Goal: Transaction & Acquisition: Purchase product/service

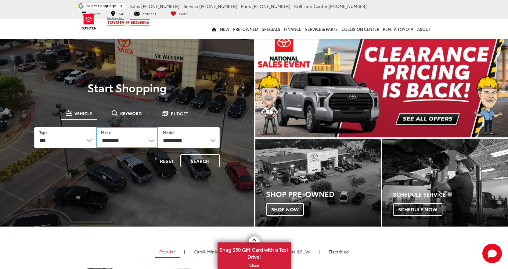
click at [131, 138] on select "**********" at bounding box center [127, 137] width 62 height 21
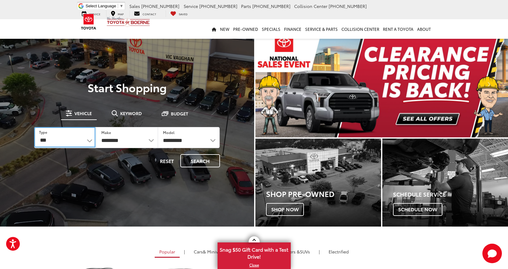
click at [83, 146] on select "*** *** **** *********" at bounding box center [64, 137] width 61 height 20
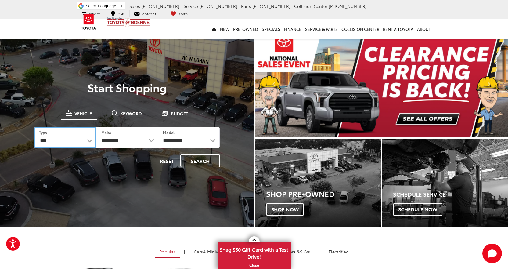
select select "******"
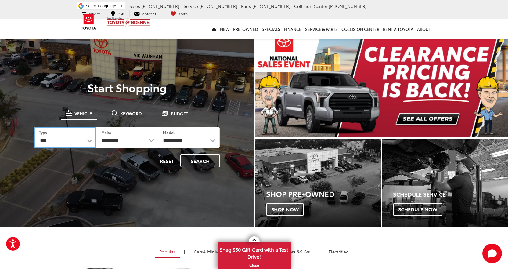
click at [34, 127] on select "*** *** **** *********" at bounding box center [65, 137] width 62 height 21
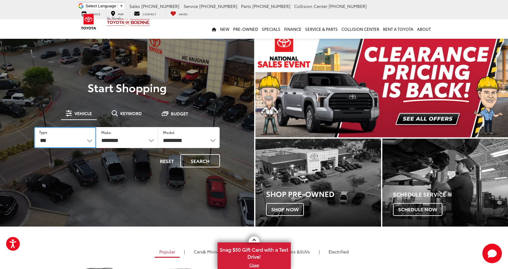
select select "******"
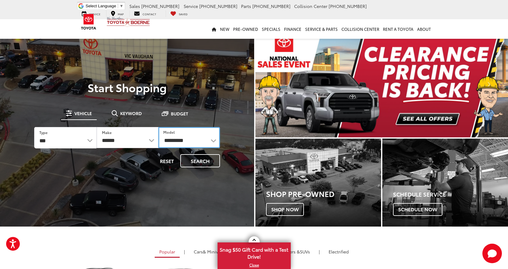
click at [199, 139] on select "**********" at bounding box center [189, 137] width 62 height 21
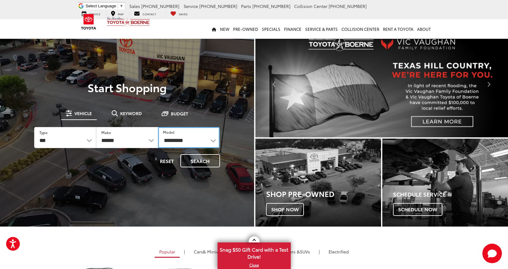
select select "******"
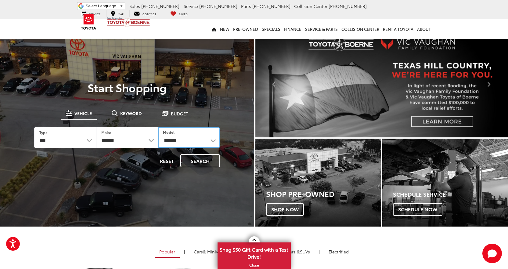
click at [158, 127] on select "**********" at bounding box center [189, 137] width 62 height 21
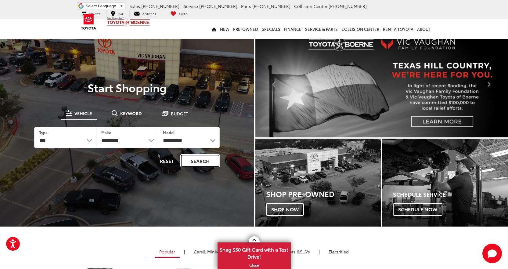
click at [213, 157] on button "Search" at bounding box center [200, 160] width 40 height 13
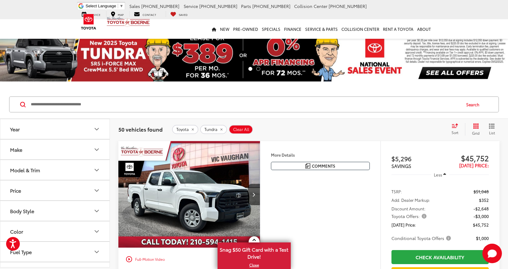
click at [98, 168] on icon "Model & Trim" at bounding box center [96, 169] width 7 height 7
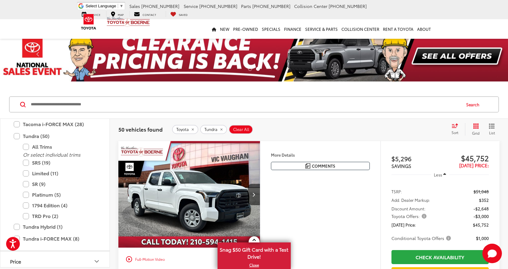
scroll to position [362, 0]
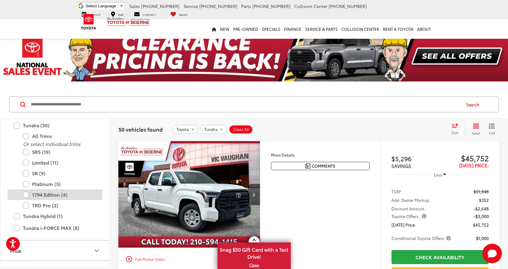
click at [68, 192] on label "1794 Edition (4)" at bounding box center [59, 194] width 73 height 11
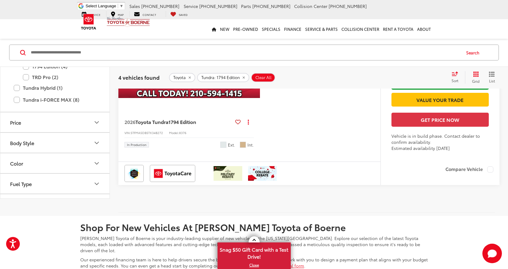
scroll to position [761, 0]
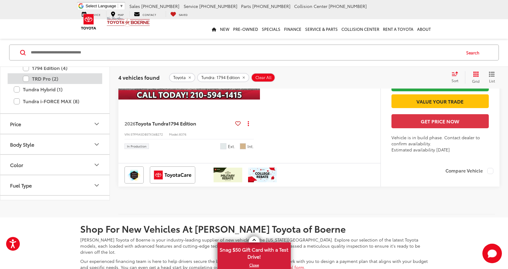
click at [42, 84] on label "TRD Pro (2)" at bounding box center [59, 78] width 73 height 11
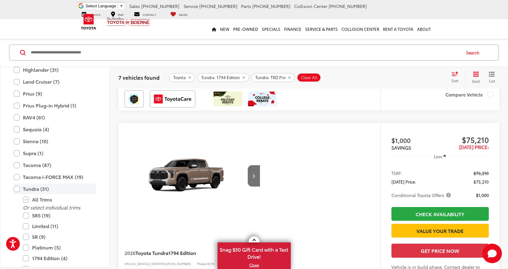
scroll to position [271, 0]
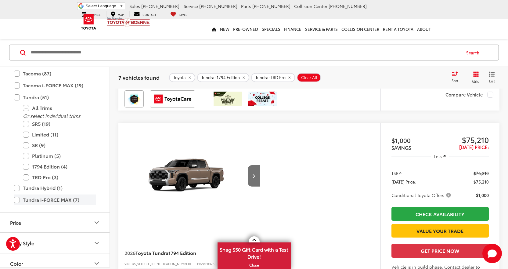
click at [47, 198] on label "Tundra i-FORCE MAX (7)" at bounding box center [55, 199] width 82 height 11
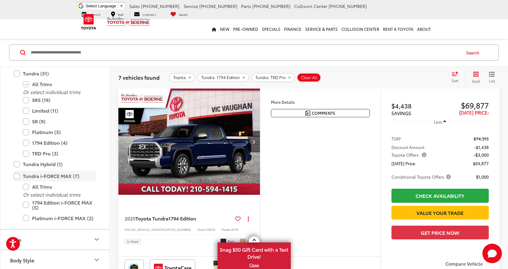
scroll to position [52, 0]
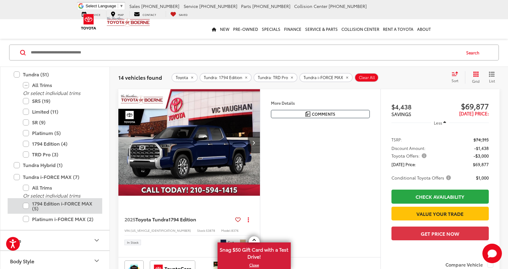
click at [53, 205] on label "1794 Edition i-FORCE MAX (5)" at bounding box center [59, 206] width 73 height 16
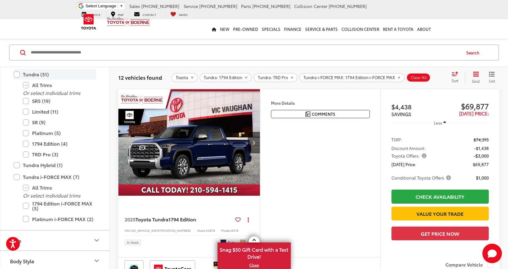
scroll to position [241, 0]
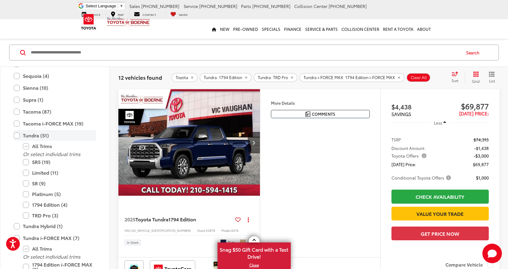
click at [17, 135] on label "Tundra (51)" at bounding box center [55, 135] width 82 height 11
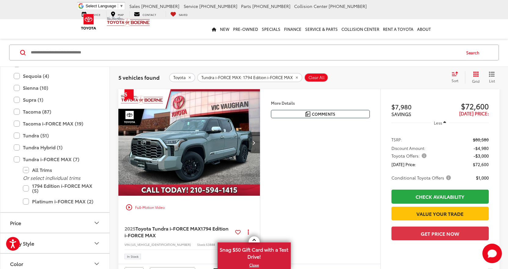
click at [253, 143] on icon "Next image" at bounding box center [253, 142] width 3 height 4
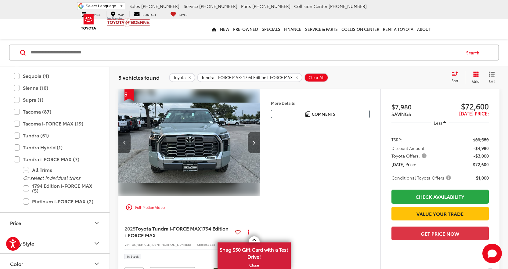
click at [253, 143] on icon "Next image" at bounding box center [253, 142] width 3 height 4
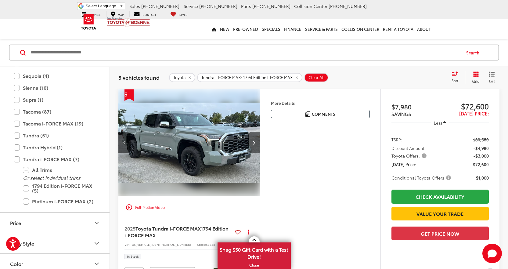
click at [253, 143] on icon "Next image" at bounding box center [253, 142] width 3 height 4
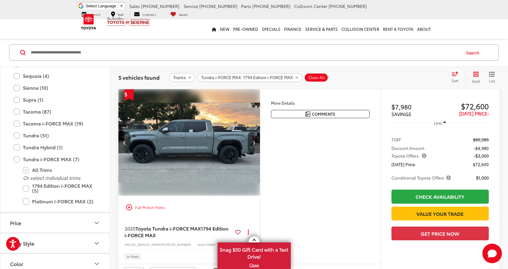
click at [253, 143] on icon "Next image" at bounding box center [253, 142] width 3 height 4
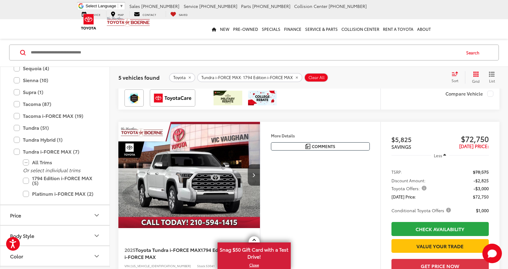
scroll to position [235, 0]
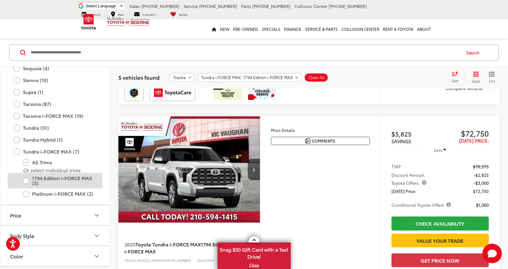
click at [25, 182] on label "1794 Edition i-FORCE MAX (5)" at bounding box center [59, 181] width 73 height 16
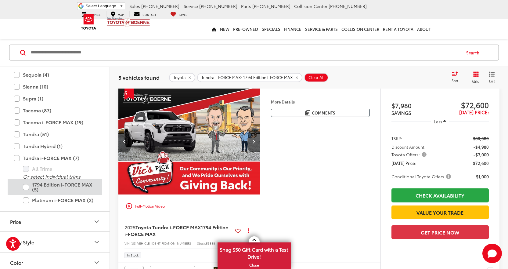
scroll to position [52, 0]
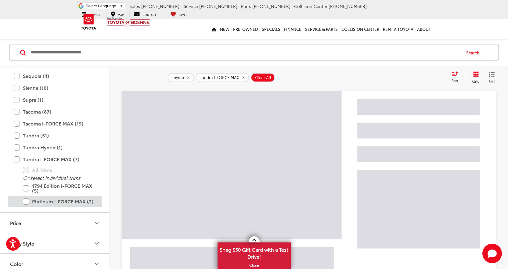
click at [26, 200] on label "Platinum i-FORCE MAX (2)" at bounding box center [59, 201] width 73 height 11
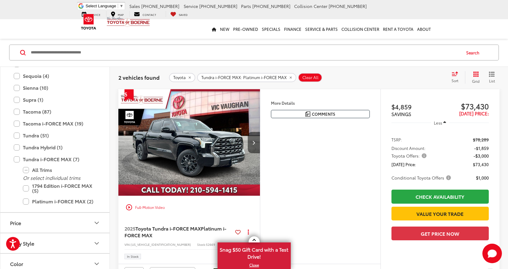
click at [254, 145] on button "Next image" at bounding box center [254, 142] width 12 height 21
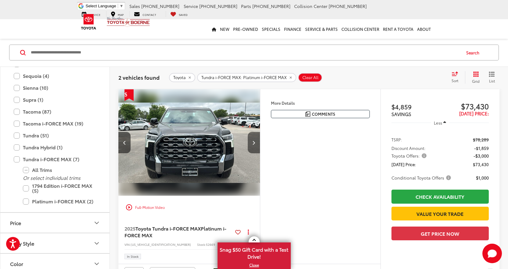
click at [254, 145] on button "Next image" at bounding box center [254, 142] width 12 height 21
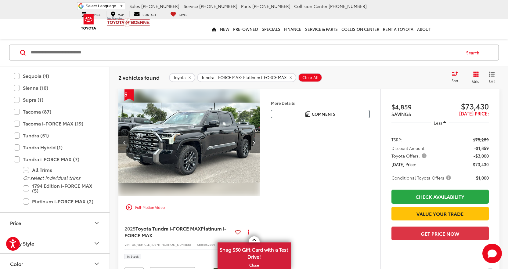
click at [254, 145] on button "Next image" at bounding box center [254, 142] width 12 height 21
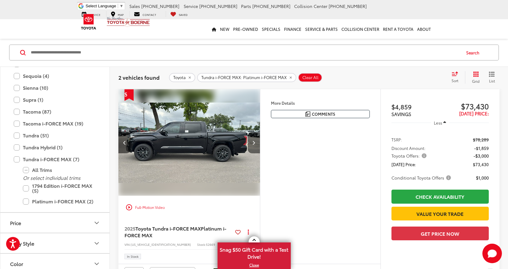
click at [254, 145] on button "Next image" at bounding box center [254, 142] width 12 height 21
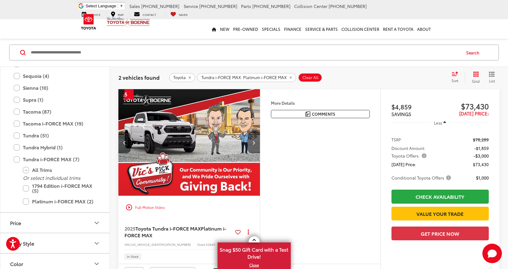
click at [254, 145] on button "Next image" at bounding box center [254, 142] width 12 height 21
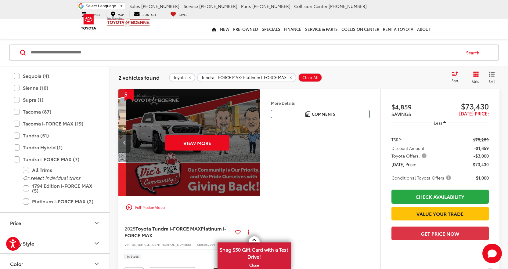
scroll to position [0, 712]
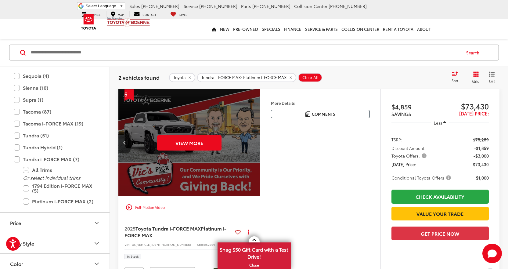
click at [254, 145] on div "View More" at bounding box center [189, 142] width 142 height 107
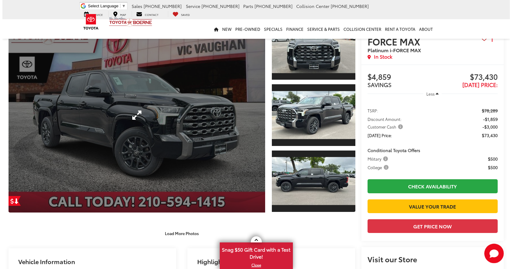
scroll to position [43, 0]
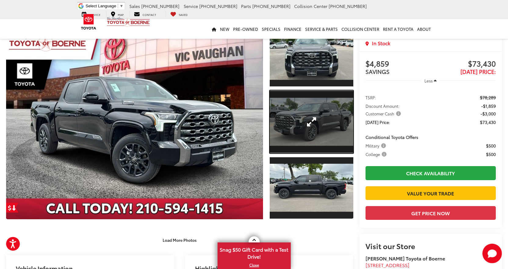
click at [309, 140] on link "Expand Photo 2" at bounding box center [312, 121] width 84 height 63
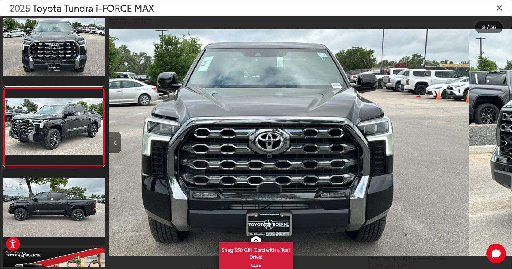
scroll to position [91, 0]
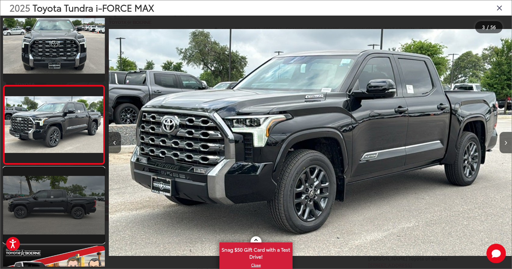
click at [62, 199] on link at bounding box center [54, 205] width 102 height 76
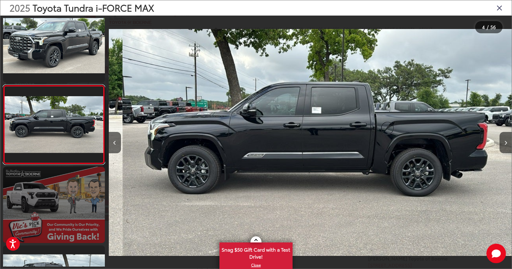
scroll to position [0, 1210]
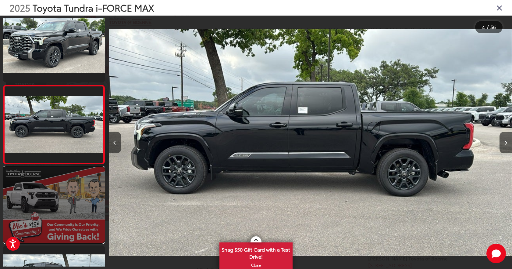
click at [62, 199] on link at bounding box center [54, 205] width 102 height 76
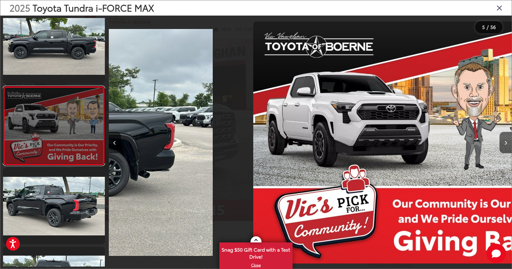
scroll to position [249, 0]
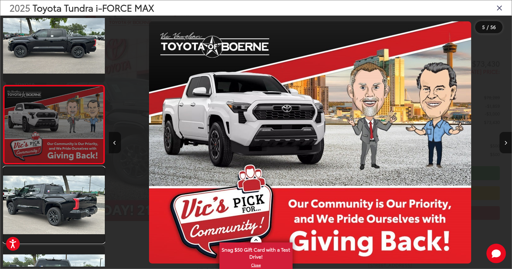
click at [62, 199] on link at bounding box center [54, 205] width 102 height 76
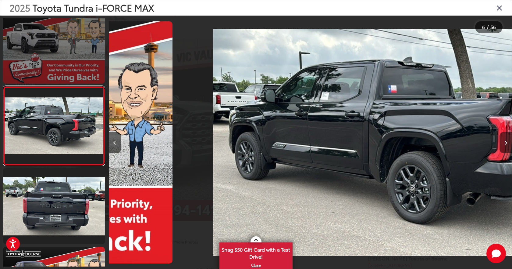
scroll to position [327, 0]
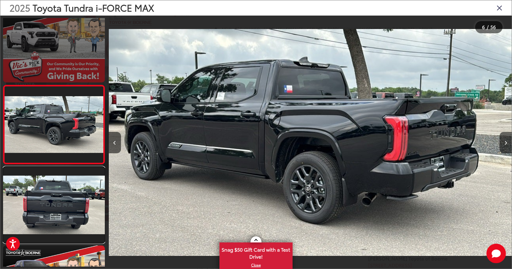
click at [62, 199] on link at bounding box center [54, 205] width 102 height 76
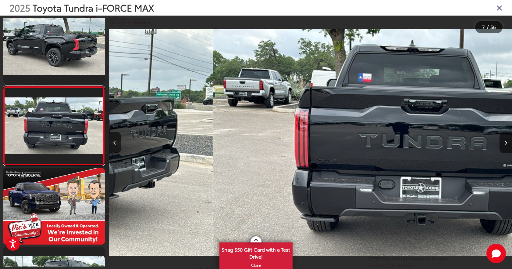
scroll to position [406, 0]
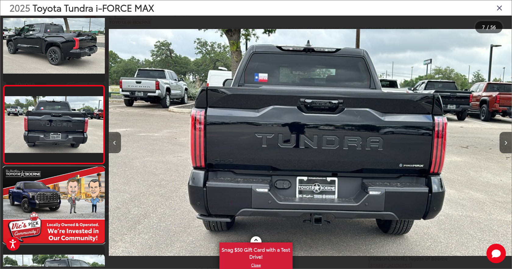
click at [62, 199] on link at bounding box center [54, 205] width 102 height 76
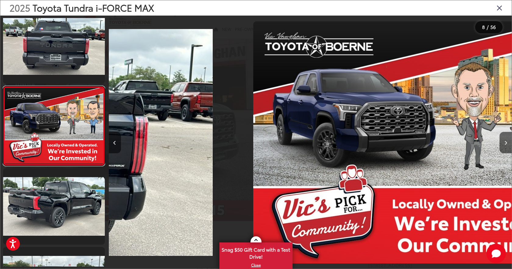
scroll to position [485, 0]
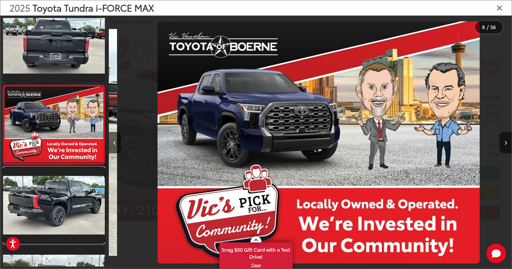
click at [62, 199] on link at bounding box center [54, 205] width 102 height 76
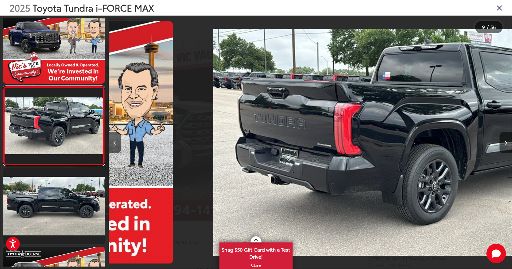
scroll to position [564, 0]
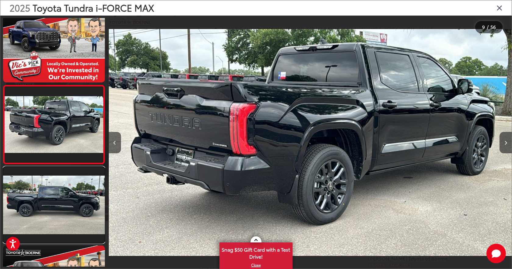
click at [62, 199] on link at bounding box center [54, 205] width 102 height 76
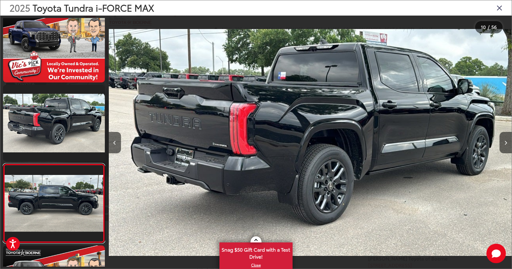
scroll to position [0, 0]
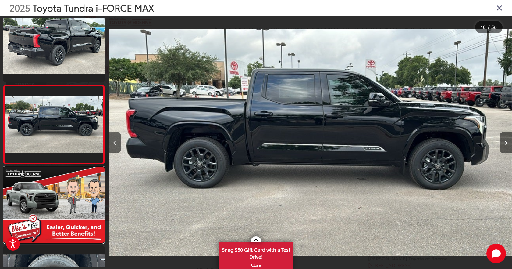
click at [62, 199] on link at bounding box center [54, 205] width 102 height 76
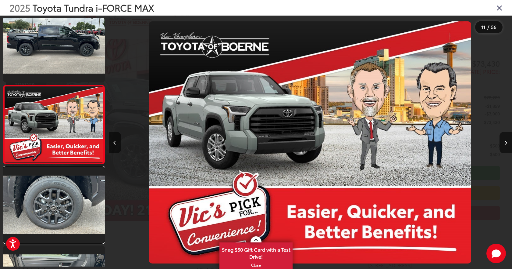
click at [62, 199] on link at bounding box center [54, 205] width 102 height 76
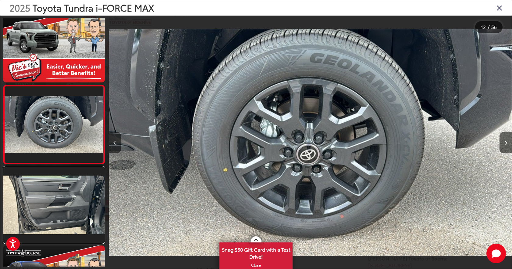
click at [62, 199] on link at bounding box center [54, 205] width 102 height 76
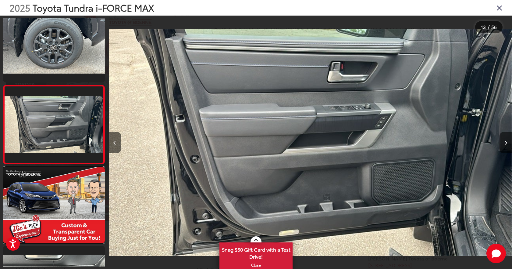
click at [62, 199] on link at bounding box center [54, 205] width 102 height 76
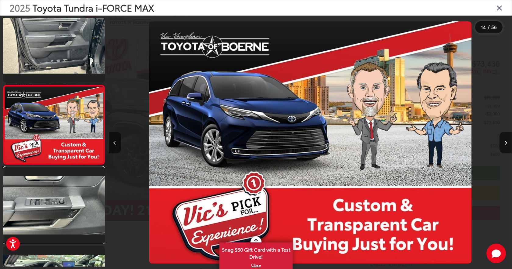
click at [62, 199] on link at bounding box center [54, 205] width 102 height 76
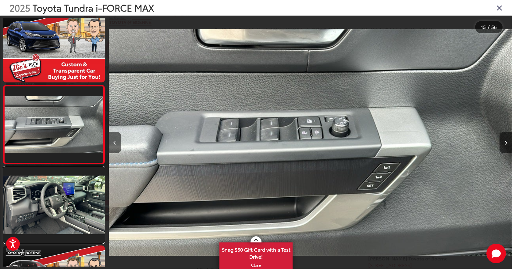
click at [62, 199] on link at bounding box center [54, 205] width 102 height 76
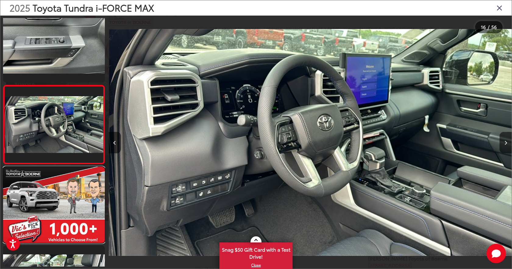
click at [62, 199] on link at bounding box center [54, 205] width 102 height 76
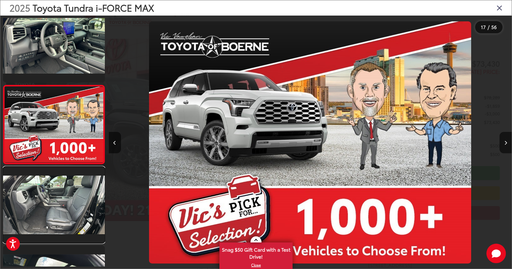
click at [62, 199] on link at bounding box center [54, 205] width 102 height 76
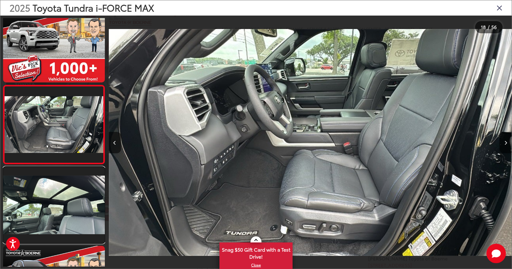
click at [62, 199] on link at bounding box center [54, 205] width 102 height 76
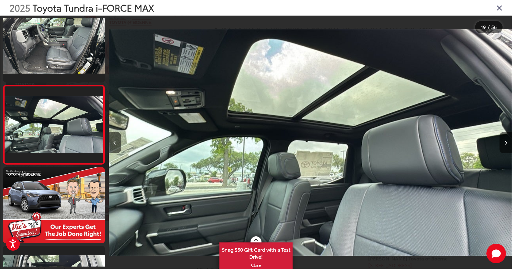
click at [502, 7] on icon "Close gallery" at bounding box center [500, 8] width 6 height 8
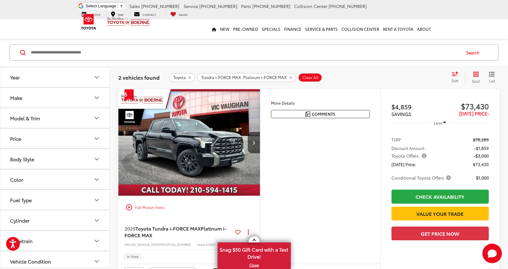
click at [58, 118] on button "Model & Trim" at bounding box center [55, 118] width 110 height 20
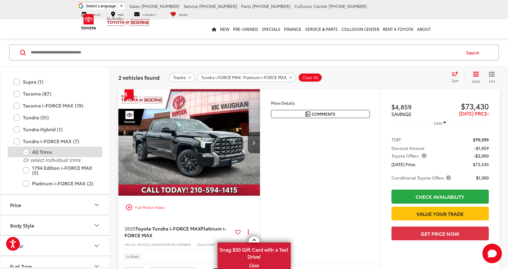
scroll to position [248, 0]
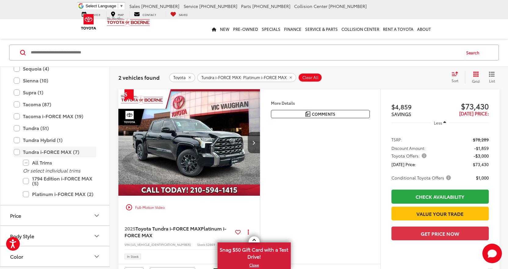
click at [17, 152] on label "Tundra i-FORCE MAX (7)" at bounding box center [55, 151] width 82 height 11
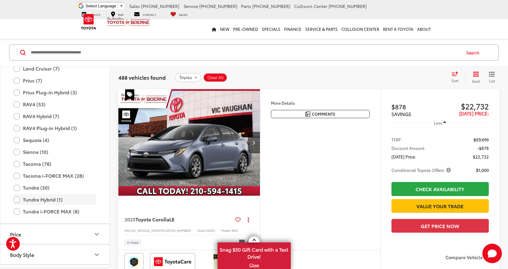
click at [18, 196] on label "Tundra Hybrid (1)" at bounding box center [55, 199] width 82 height 11
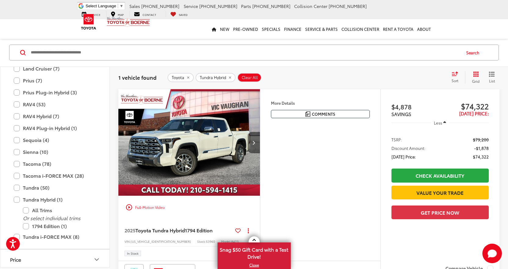
click at [253, 141] on icon "Next image" at bounding box center [253, 142] width 3 height 4
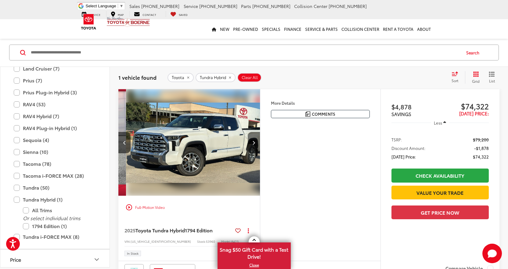
scroll to position [0, 142]
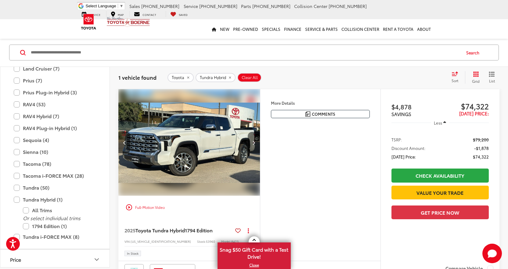
click at [253, 141] on icon "Next image" at bounding box center [253, 142] width 3 height 4
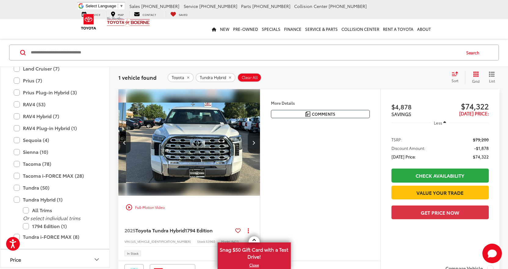
scroll to position [0, 285]
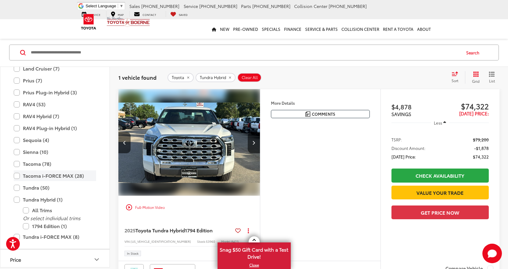
click at [16, 176] on label "Tacoma i-FORCE MAX (28)" at bounding box center [55, 175] width 82 height 11
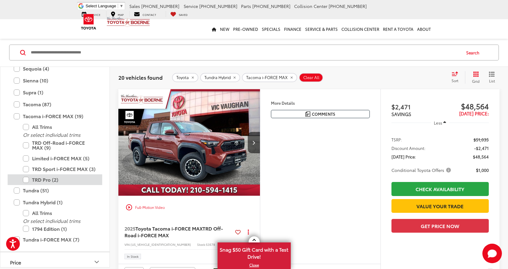
click at [47, 180] on label "TRD Pro (2)" at bounding box center [59, 179] width 73 height 11
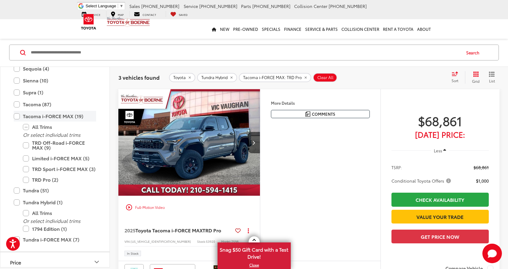
click at [17, 118] on label "Tacoma i-FORCE MAX (19)" at bounding box center [55, 116] width 82 height 11
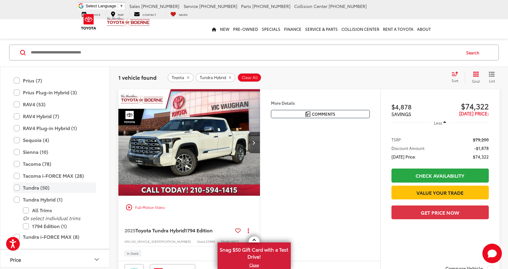
scroll to position [279, 0]
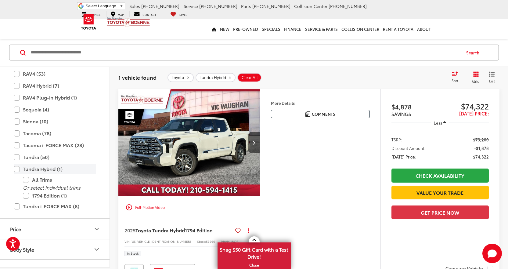
click at [18, 169] on label "Tundra Hybrid (1)" at bounding box center [55, 168] width 82 height 11
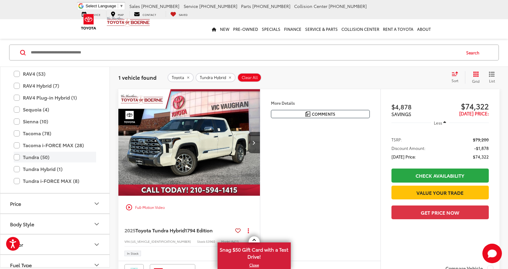
click at [16, 156] on label "Tundra (50)" at bounding box center [55, 157] width 82 height 11
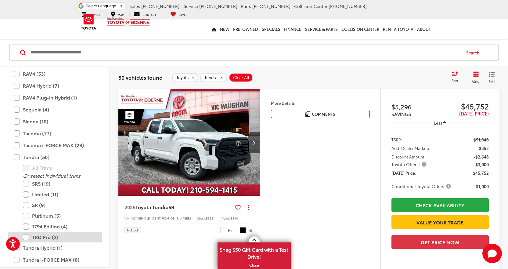
click at [27, 237] on label "TRD Pro (2)" at bounding box center [59, 236] width 73 height 11
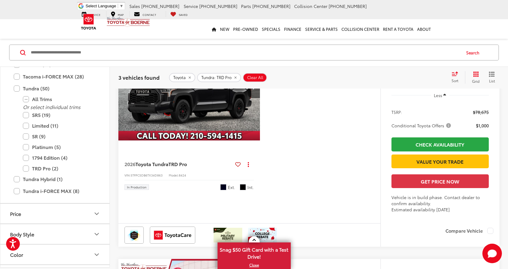
scroll to position [21, 0]
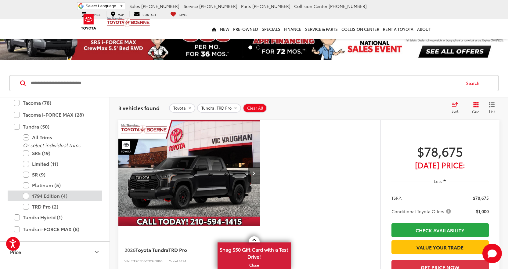
click at [27, 196] on label "1794 Edition (4)" at bounding box center [59, 195] width 73 height 11
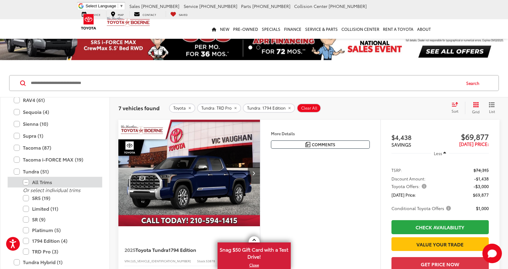
scroll to position [255, 0]
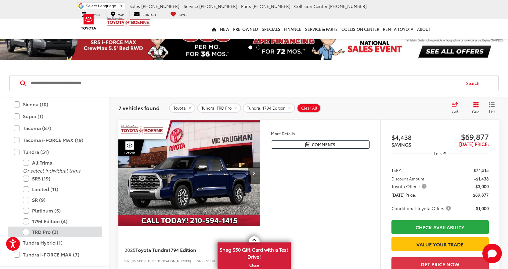
click at [26, 232] on label "TRD Pro (3)" at bounding box center [59, 231] width 73 height 11
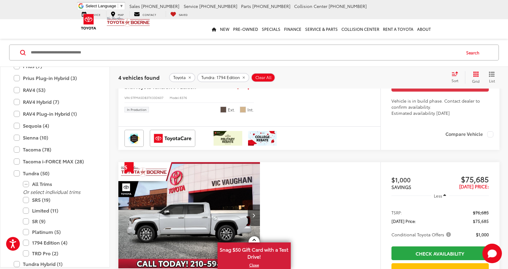
scroll to position [601, 0]
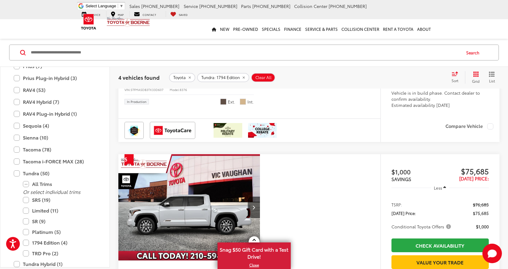
click at [224, 105] on span "Mudbath" at bounding box center [223, 101] width 6 height 6
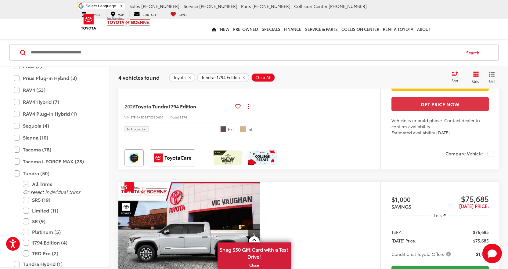
scroll to position [540, 0]
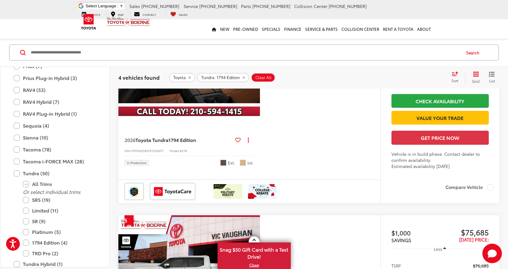
click at [188, 116] on img "2026 Toyota Tundra 1794 Edition 0" at bounding box center [189, 63] width 142 height 107
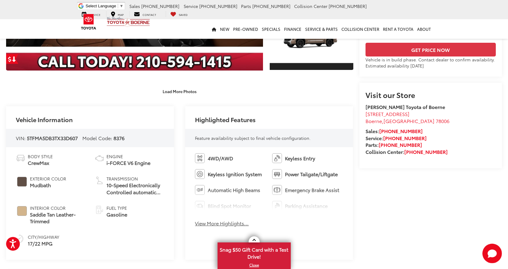
scroll to position [183, 0]
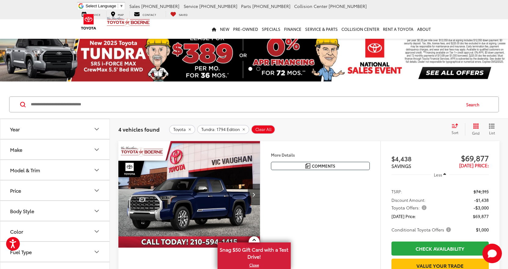
click at [98, 166] on icon "Model & Trim" at bounding box center [96, 169] width 7 height 7
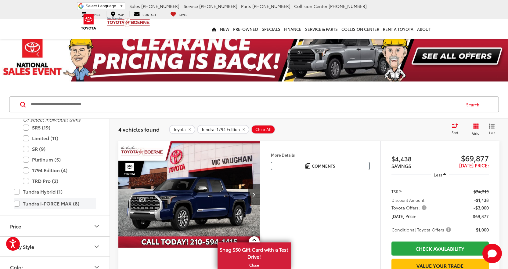
scroll to position [423, 0]
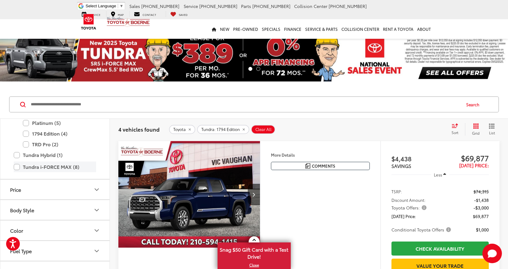
click at [18, 167] on label "Tundra i-FORCE MAX (8)" at bounding box center [55, 166] width 82 height 11
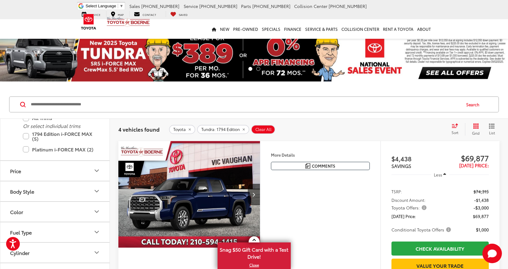
scroll to position [297, 0]
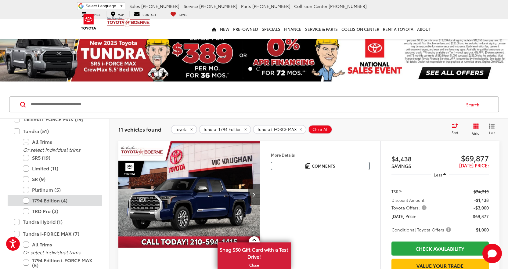
click at [27, 200] on label "1794 Edition (4)" at bounding box center [59, 200] width 73 height 11
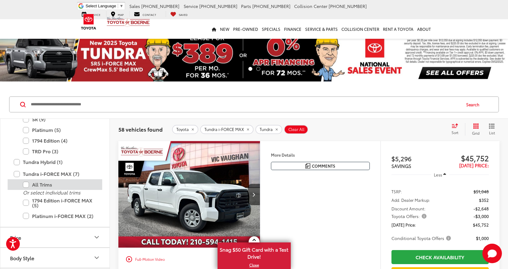
scroll to position [358, 0]
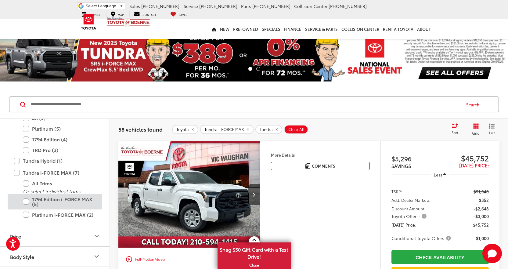
click at [25, 202] on label "1794 Edition i-FORCE MAX (5)" at bounding box center [59, 202] width 73 height 16
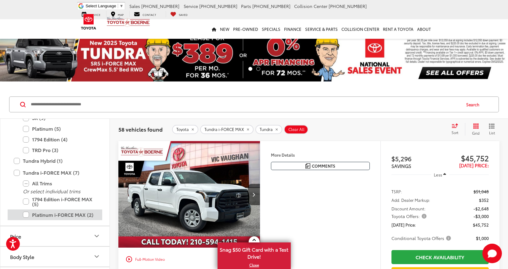
click at [27, 214] on label "Platinum i-FORCE MAX (2)" at bounding box center [59, 214] width 73 height 11
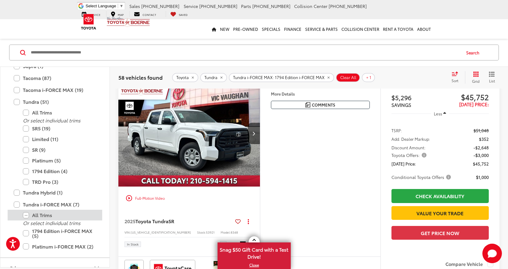
scroll to position [267, 0]
drag, startPoint x: 18, startPoint y: 102, endPoint x: 25, endPoint y: 107, distance: 8.1
click at [18, 102] on label "Tundra (51)" at bounding box center [55, 102] width 82 height 11
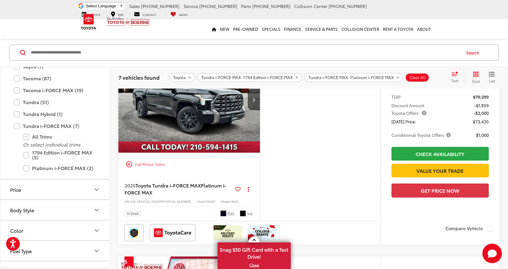
scroll to position [518, 0]
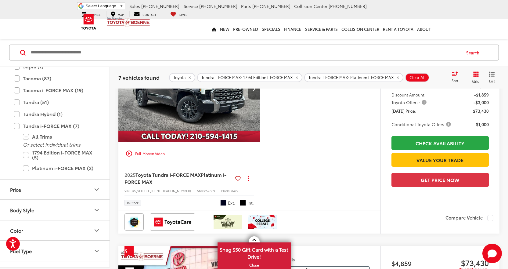
click at [209, 126] on img "2025 Toyota Tundra i-FORCE MAX Platinum i-FORCE MAX 0" at bounding box center [189, 89] width 142 height 107
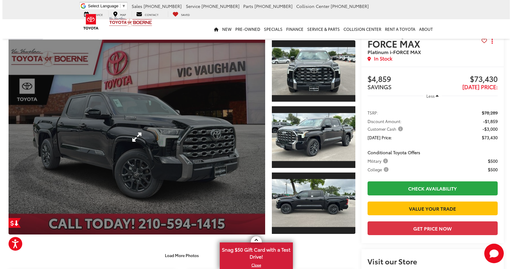
scroll to position [61, 0]
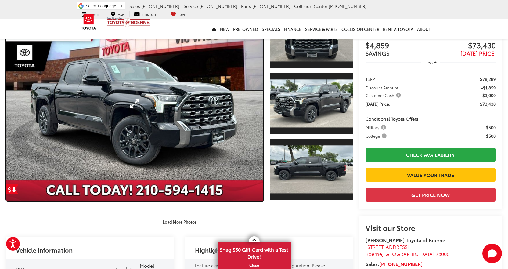
click at [215, 108] on link "Expand Photo 0" at bounding box center [134, 103] width 257 height 195
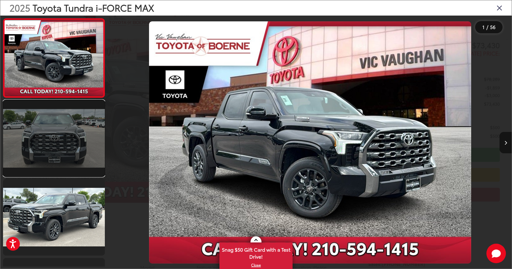
click at [74, 149] on link at bounding box center [54, 138] width 102 height 76
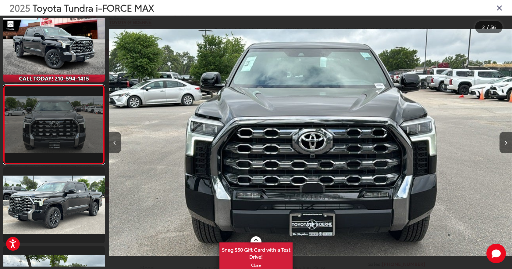
scroll to position [0, 403]
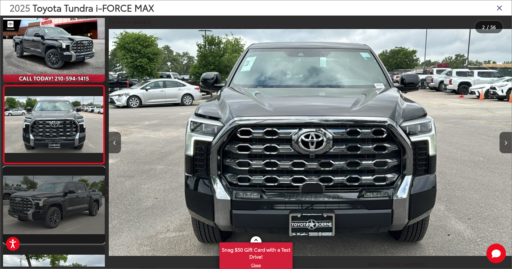
click at [77, 206] on link at bounding box center [54, 205] width 102 height 76
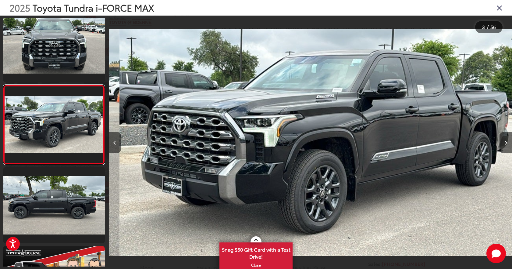
scroll to position [0, 807]
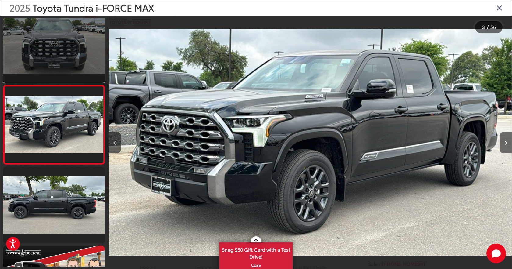
click at [67, 63] on link at bounding box center [54, 44] width 102 height 76
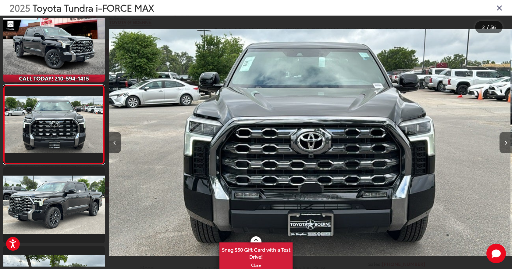
scroll to position [0, 403]
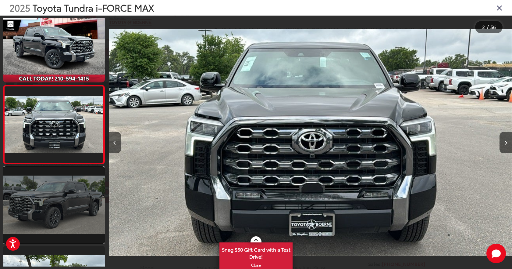
click at [75, 207] on link at bounding box center [54, 205] width 102 height 76
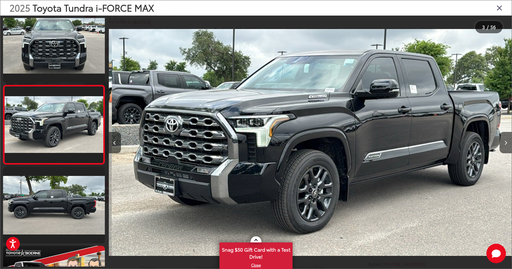
scroll to position [0, 807]
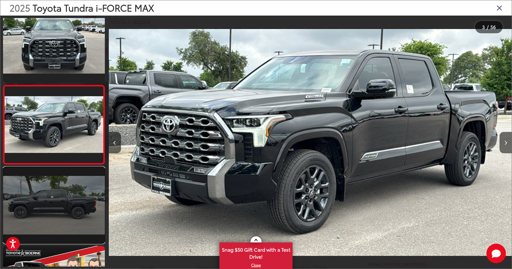
click at [79, 184] on link at bounding box center [54, 205] width 102 height 76
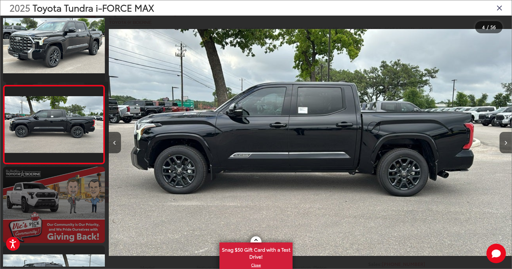
scroll to position [200, 0]
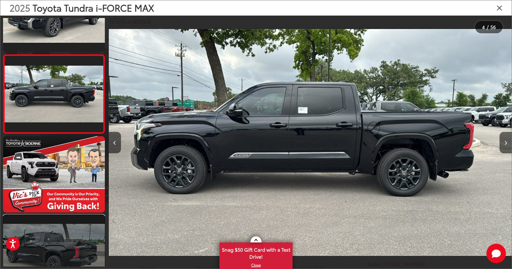
click at [61, 228] on link at bounding box center [54, 253] width 102 height 76
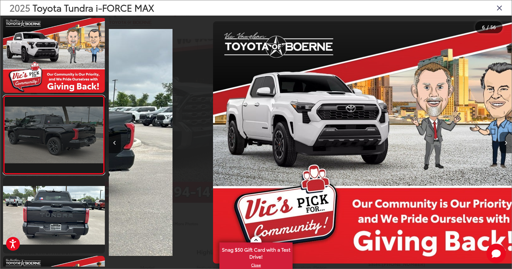
scroll to position [0, 0]
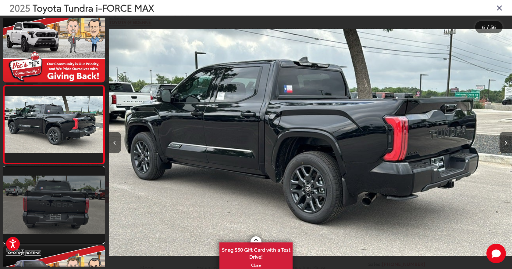
click at [51, 186] on link at bounding box center [54, 205] width 102 height 76
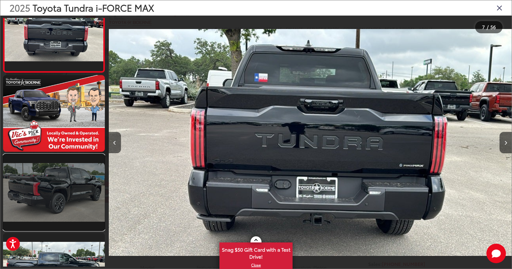
click at [57, 197] on link at bounding box center [54, 192] width 102 height 76
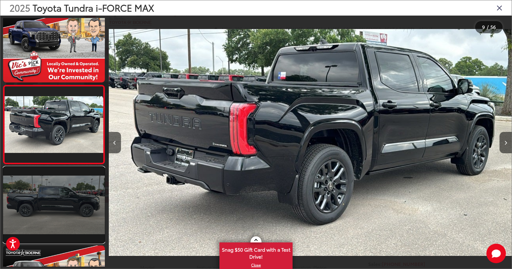
click at [86, 201] on link at bounding box center [54, 205] width 102 height 76
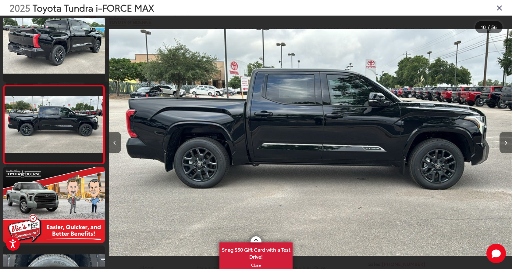
drag, startPoint x: 507, startPoint y: 142, endPoint x: 510, endPoint y: 141, distance: 4.2
click at [507, 142] on icon "Next image" at bounding box center [506, 143] width 3 height 4
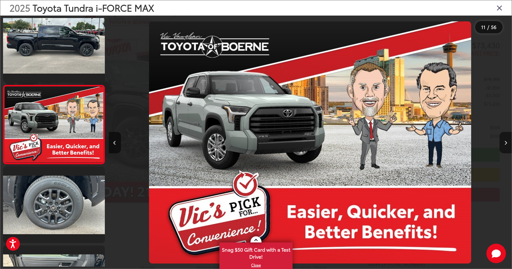
click at [504, 144] on button "Next image" at bounding box center [506, 142] width 12 height 21
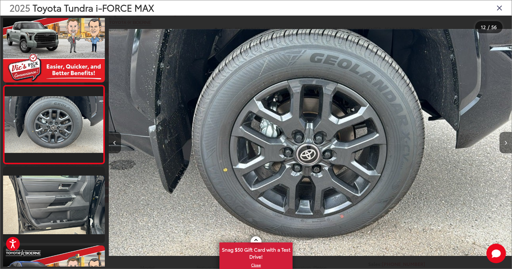
click at [504, 146] on button "Next image" at bounding box center [506, 142] width 12 height 21
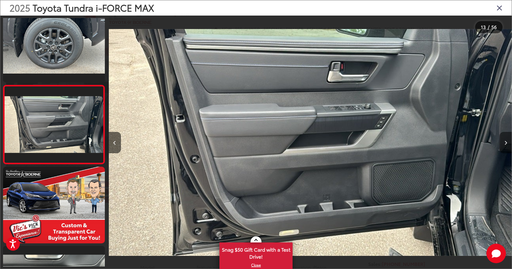
click at [504, 146] on button "Next image" at bounding box center [506, 142] width 12 height 21
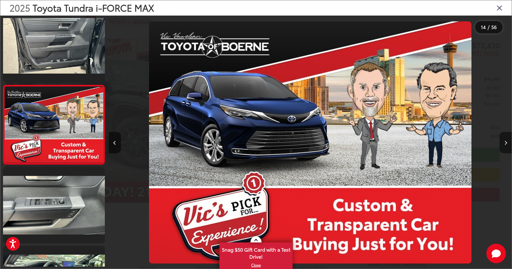
click at [503, 146] on button "Next image" at bounding box center [506, 142] width 12 height 21
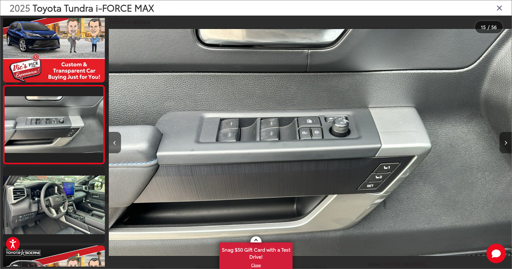
click at [506, 145] on button "Next image" at bounding box center [506, 142] width 12 height 21
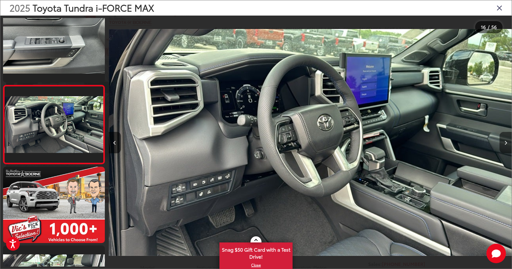
click at [505, 142] on icon "Next image" at bounding box center [506, 143] width 3 height 4
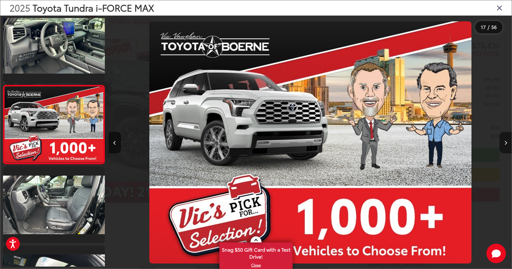
click at [505, 142] on icon "Next image" at bounding box center [506, 143] width 3 height 4
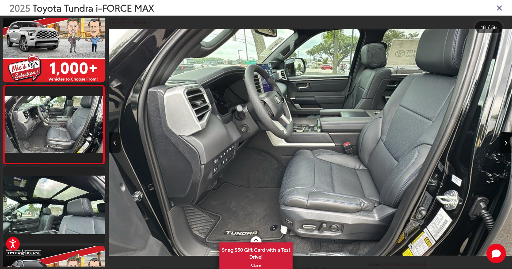
click at [504, 143] on button "Next image" at bounding box center [506, 142] width 12 height 21
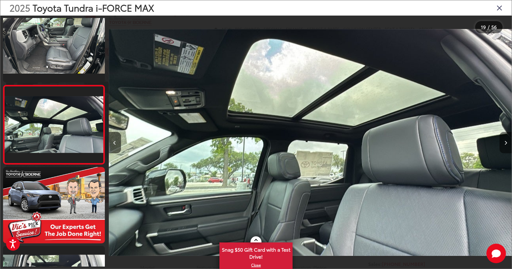
click at [504, 143] on button "Next image" at bounding box center [506, 142] width 12 height 21
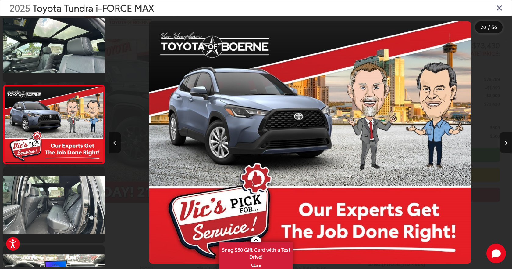
click at [503, 143] on button "Next image" at bounding box center [506, 142] width 12 height 21
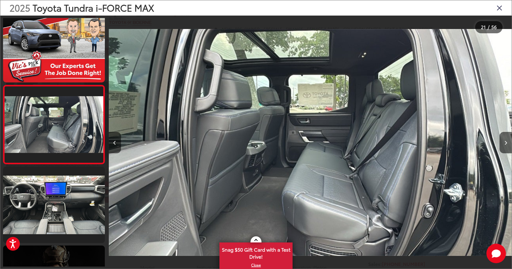
click at [499, 145] on div at bounding box center [461, 142] width 101 height 253
click at [505, 143] on icon "Next image" at bounding box center [506, 143] width 3 height 4
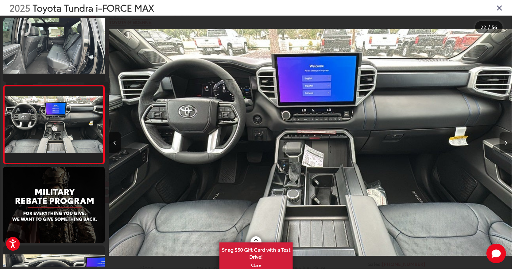
click at [503, 140] on button "Next image" at bounding box center [506, 142] width 12 height 21
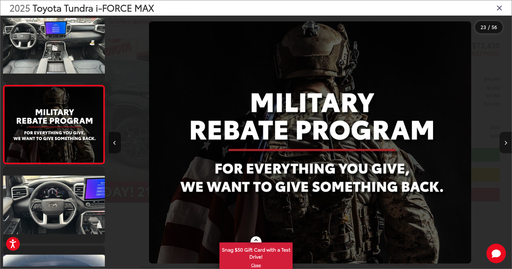
click at [503, 140] on button "Next image" at bounding box center [506, 142] width 12 height 21
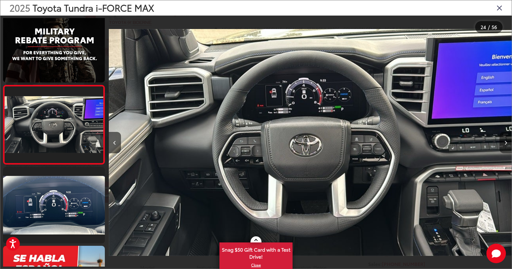
click at [503, 140] on button "Next image" at bounding box center [506, 142] width 12 height 21
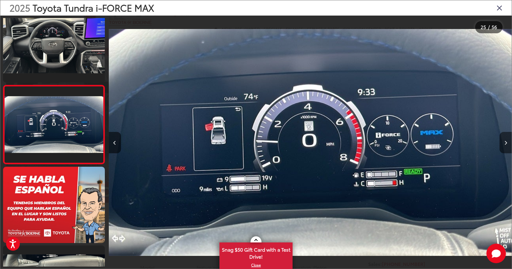
click at [502, 141] on button "Next image" at bounding box center [506, 142] width 12 height 21
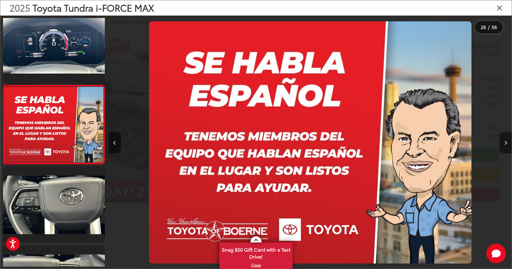
click at [503, 141] on button "Next image" at bounding box center [506, 142] width 12 height 21
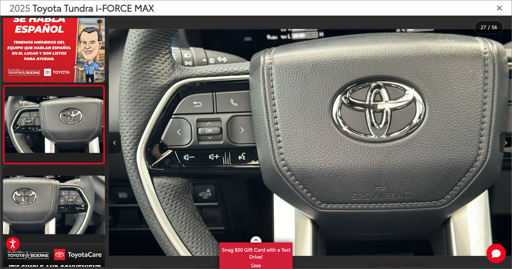
click at [507, 144] on button "Next image" at bounding box center [506, 142] width 12 height 21
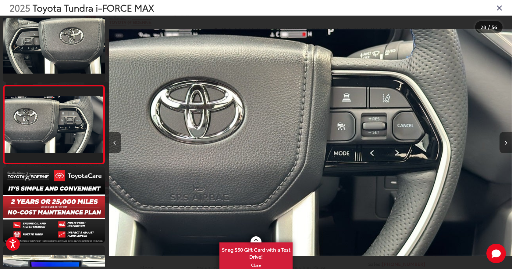
click at [505, 136] on button "Next image" at bounding box center [506, 142] width 12 height 21
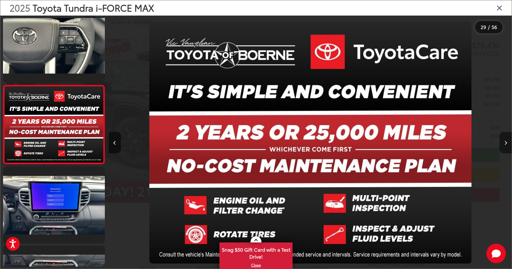
click at [507, 139] on button "Next image" at bounding box center [506, 142] width 12 height 21
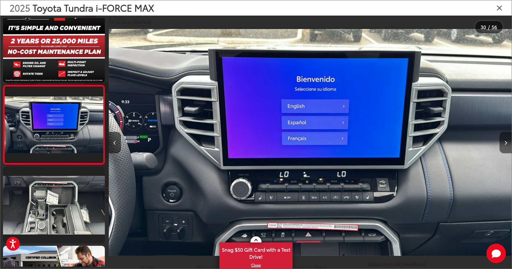
click at [506, 145] on button "Next image" at bounding box center [506, 142] width 12 height 21
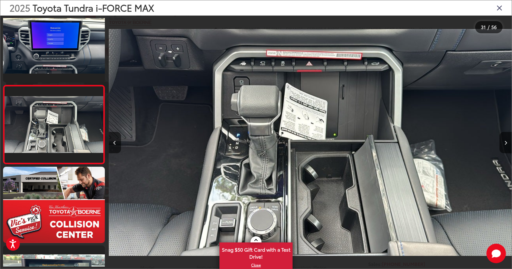
click at [496, 145] on div at bounding box center [461, 142] width 101 height 253
click at [507, 142] on button "Next image" at bounding box center [506, 142] width 12 height 21
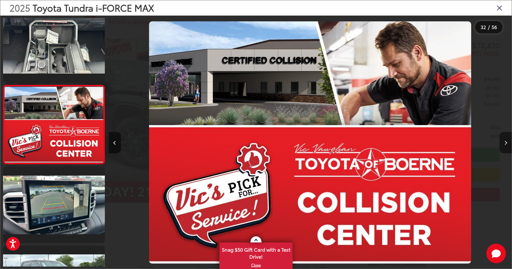
click at [507, 142] on button "Next image" at bounding box center [506, 142] width 12 height 21
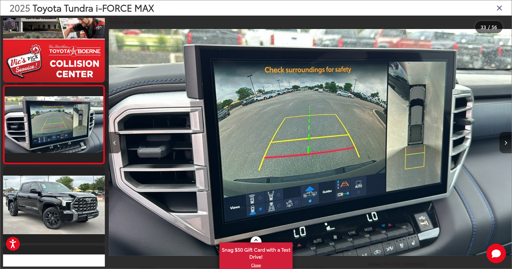
click at [504, 142] on button "Next image" at bounding box center [506, 142] width 12 height 21
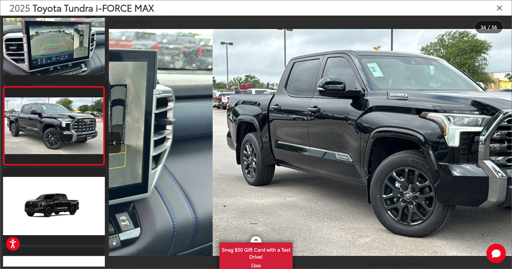
click at [504, 142] on button "Next image" at bounding box center [506, 142] width 12 height 21
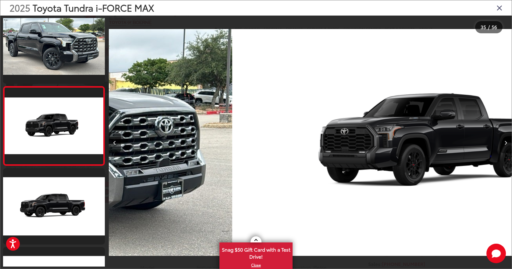
click at [504, 142] on button "Next image" at bounding box center [506, 142] width 12 height 21
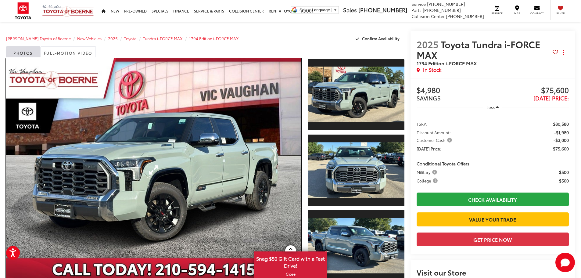
click at [114, 134] on link "Expand Photo 0" at bounding box center [153, 169] width 295 height 223
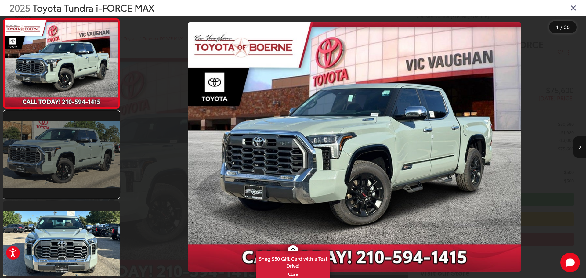
click at [77, 145] on link at bounding box center [61, 154] width 116 height 87
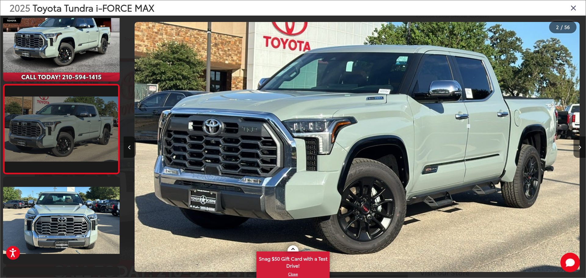
scroll to position [0, 462]
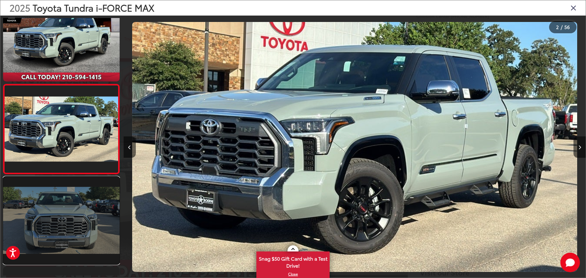
click at [94, 200] on link at bounding box center [61, 220] width 116 height 87
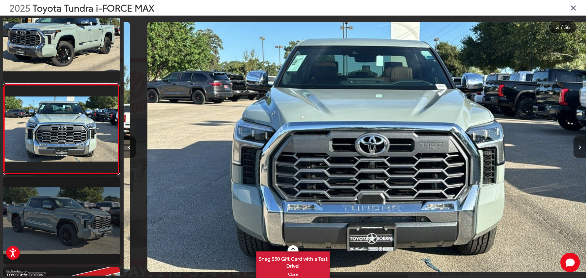
scroll to position [0, 924]
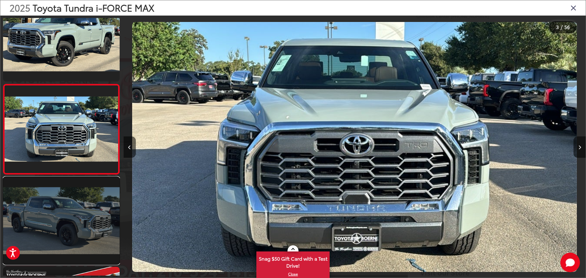
click at [69, 220] on link at bounding box center [61, 220] width 116 height 87
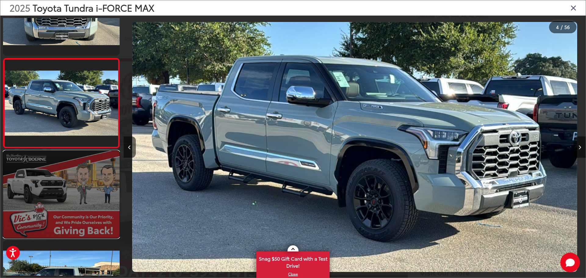
scroll to position [265, 0]
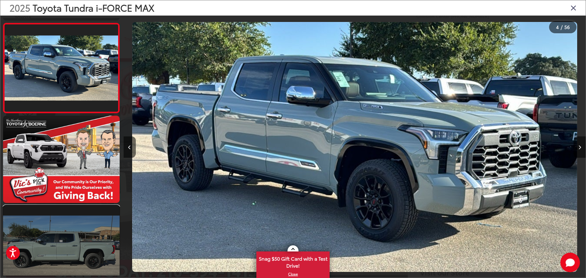
click at [89, 220] on link at bounding box center [61, 248] width 116 height 87
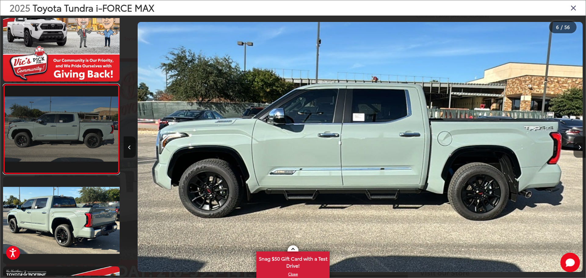
scroll to position [0, 2309]
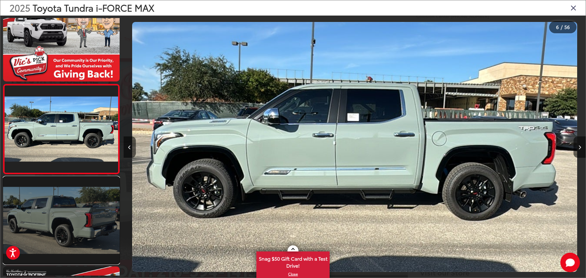
click at [82, 209] on link at bounding box center [61, 220] width 116 height 87
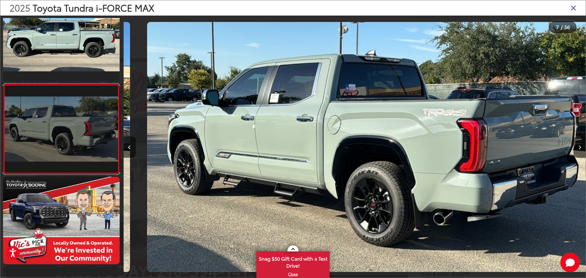
scroll to position [0, 2771]
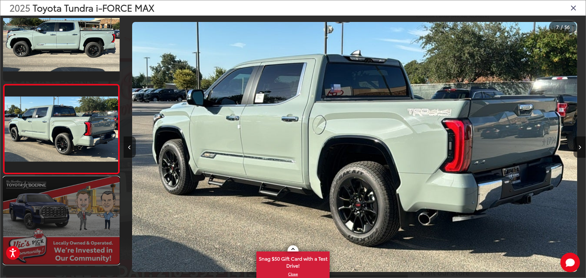
click at [47, 197] on link at bounding box center [61, 220] width 116 height 87
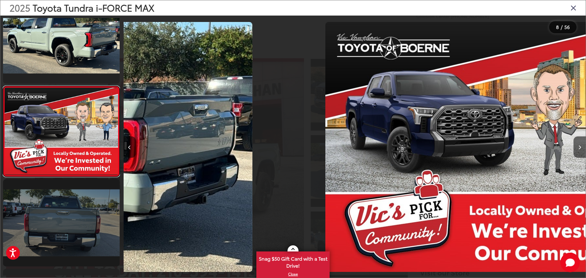
scroll to position [562, 0]
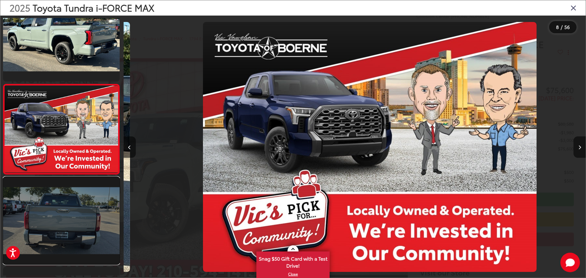
click at [66, 194] on link at bounding box center [61, 220] width 116 height 87
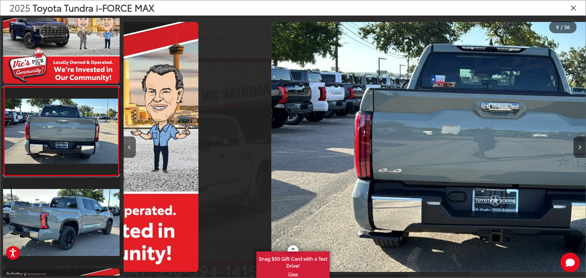
scroll to position [0, 0]
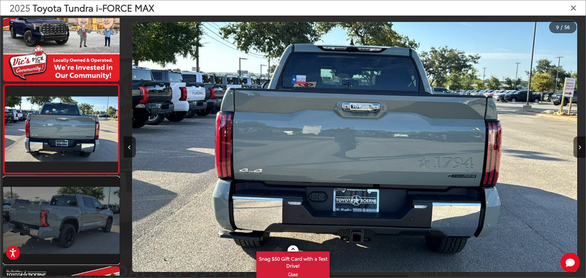
click at [83, 203] on link at bounding box center [61, 220] width 116 height 87
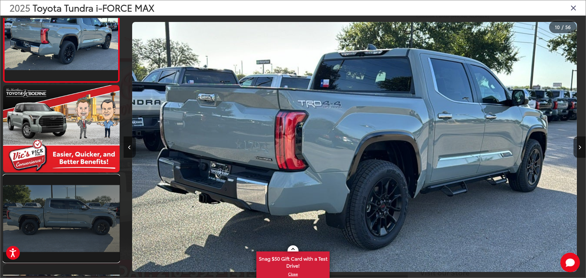
click at [69, 198] on link at bounding box center [61, 218] width 116 height 87
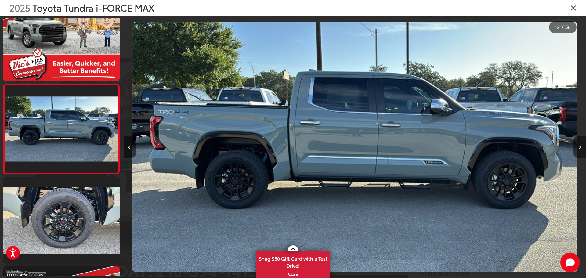
click at [507, 145] on button "Next image" at bounding box center [579, 146] width 12 height 21
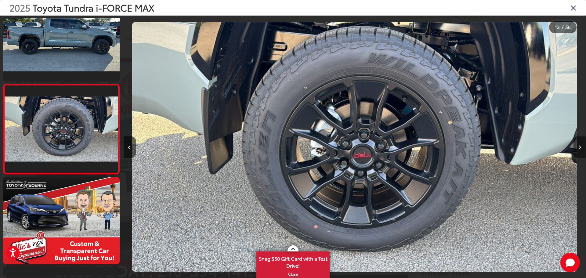
click at [507, 145] on button "Next image" at bounding box center [579, 146] width 12 height 21
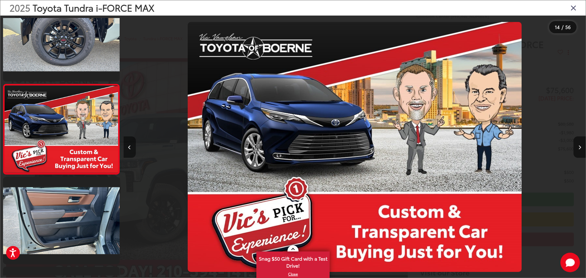
click at [131, 145] on icon "Previous image" at bounding box center [129, 147] width 3 height 4
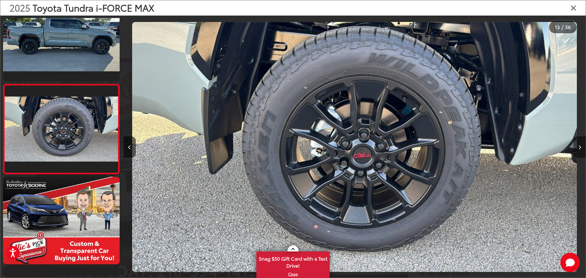
click at [507, 147] on icon "Next image" at bounding box center [579, 147] width 3 height 4
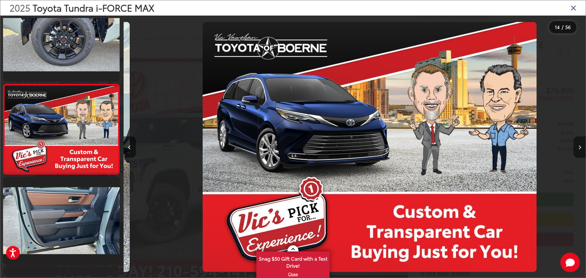
click at [507, 147] on icon "Next image" at bounding box center [579, 147] width 3 height 4
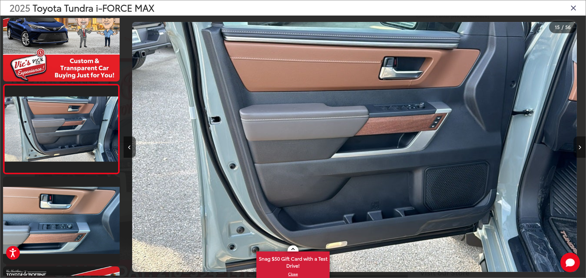
click at [507, 146] on icon "Next image" at bounding box center [579, 147] width 3 height 4
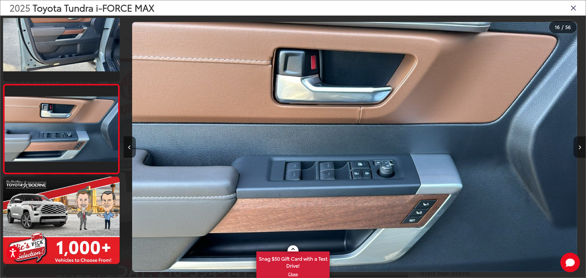
click at [507, 147] on icon "Next image" at bounding box center [579, 147] width 3 height 4
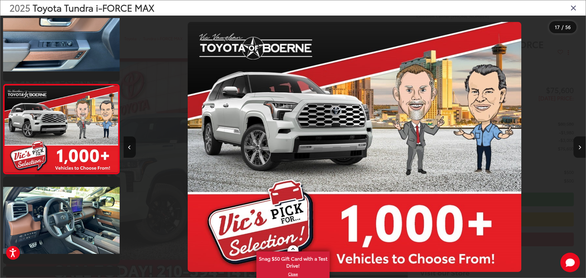
click at [507, 147] on button "Next image" at bounding box center [579, 146] width 12 height 21
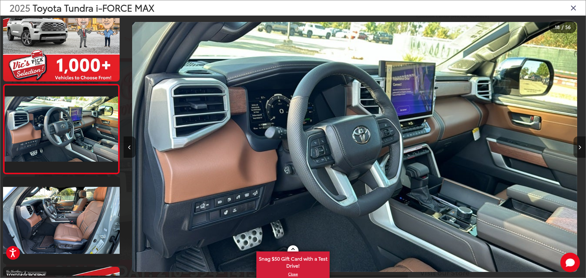
click at [507, 149] on icon "Next image" at bounding box center [579, 147] width 3 height 4
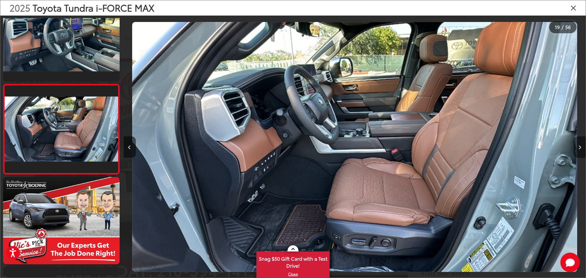
click at [507, 149] on icon "Next image" at bounding box center [579, 147] width 3 height 4
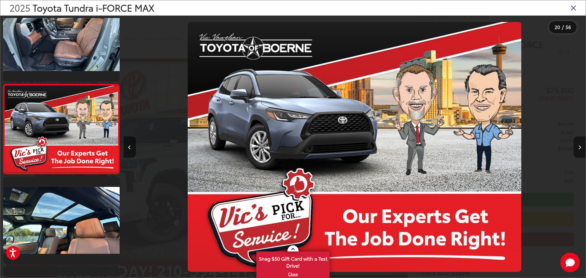
click at [507, 145] on button "Next image" at bounding box center [579, 146] width 12 height 21
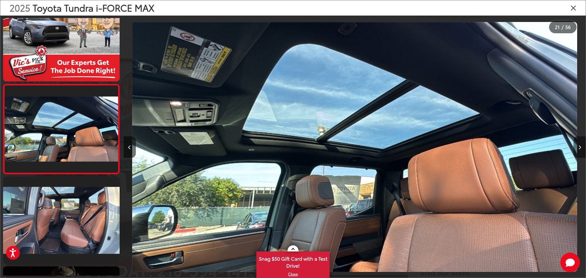
click at [507, 148] on icon "Next image" at bounding box center [579, 147] width 3 height 4
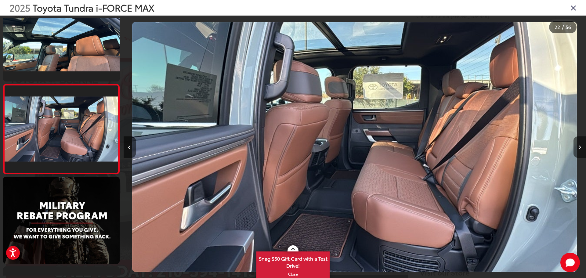
click at [507, 148] on icon "Next image" at bounding box center [579, 147] width 3 height 4
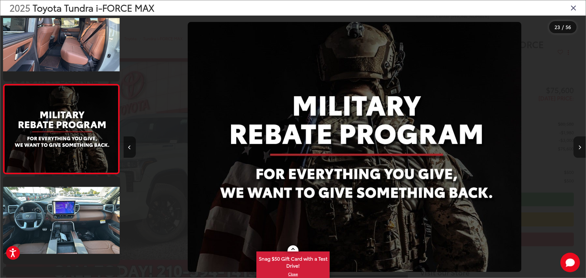
click at [507, 145] on icon "Next image" at bounding box center [579, 147] width 3 height 4
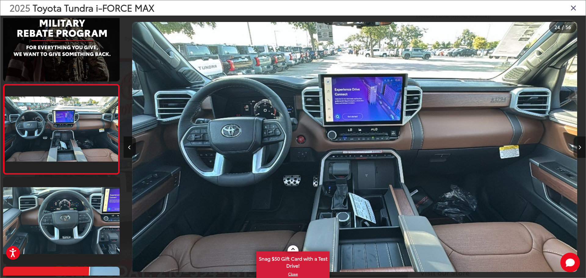
click at [507, 145] on icon "Next image" at bounding box center [579, 147] width 3 height 4
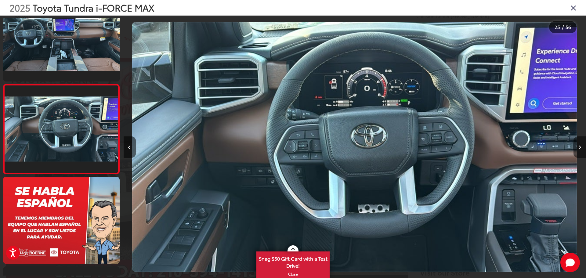
click at [507, 147] on icon "Next image" at bounding box center [579, 147] width 3 height 4
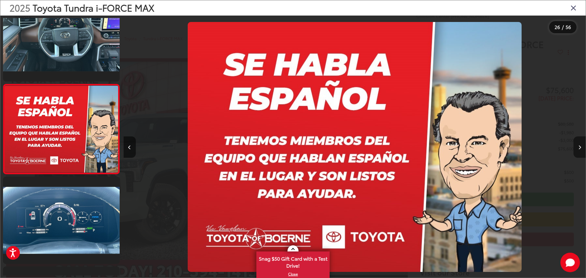
click at [507, 147] on icon "Next image" at bounding box center [579, 147] width 3 height 4
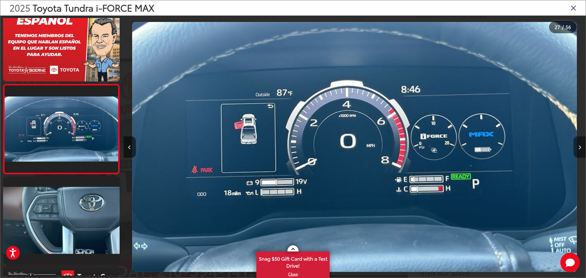
click at [507, 147] on icon "Next image" at bounding box center [579, 147] width 3 height 4
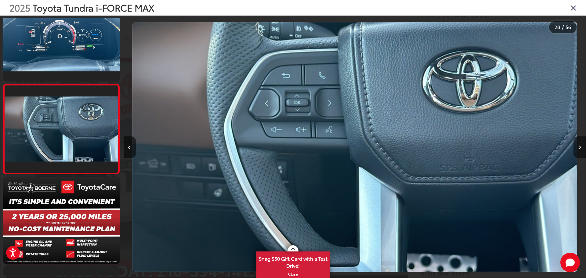
click at [507, 148] on button "Next image" at bounding box center [579, 146] width 12 height 21
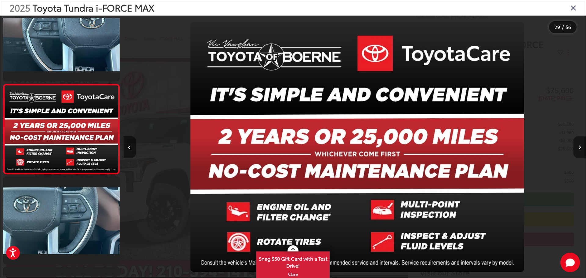
click at [507, 148] on button "Next image" at bounding box center [579, 146] width 12 height 21
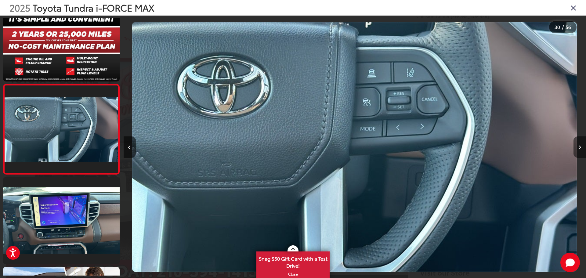
click at [507, 147] on button "Next image" at bounding box center [579, 146] width 12 height 21
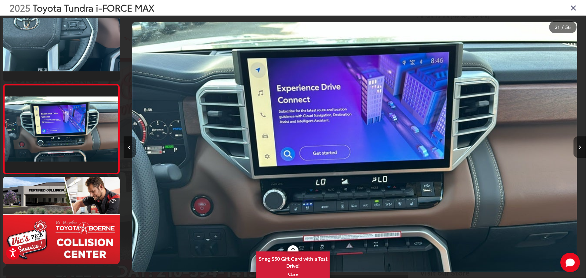
click at [507, 149] on button "Next image" at bounding box center [579, 146] width 12 height 21
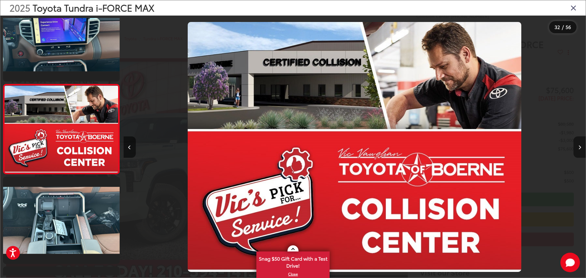
click at [507, 149] on icon "Next image" at bounding box center [579, 147] width 3 height 4
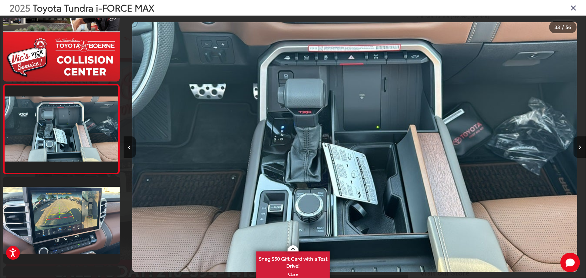
click at [507, 151] on button "Next image" at bounding box center [579, 146] width 12 height 21
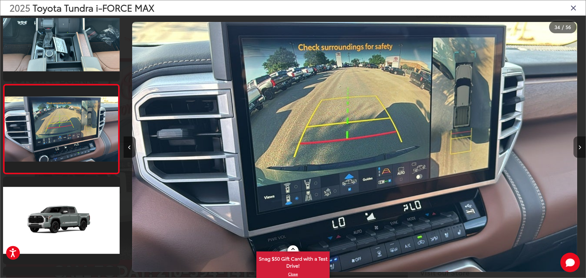
click at [507, 150] on button "Next image" at bounding box center [579, 146] width 12 height 21
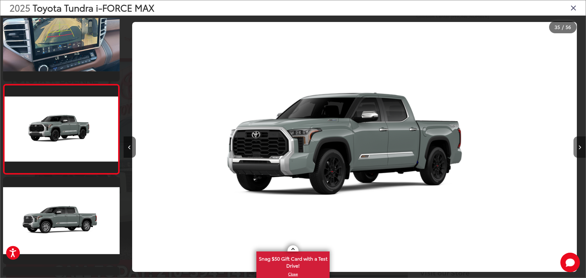
click at [507, 149] on button "Next image" at bounding box center [579, 146] width 12 height 21
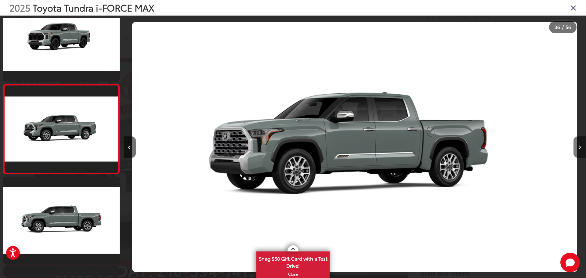
click at [507, 146] on icon "Next image" at bounding box center [579, 147] width 3 height 4
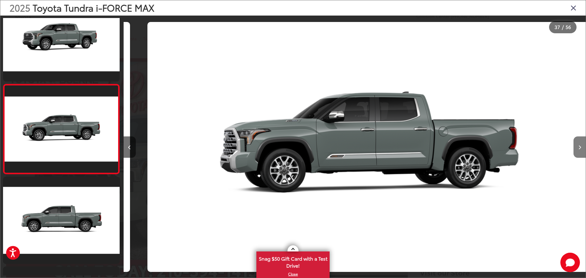
click at [507, 146] on icon "Next image" at bounding box center [579, 147] width 3 height 4
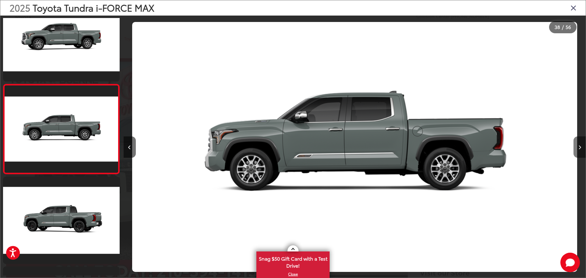
click at [507, 146] on icon "Next image" at bounding box center [579, 147] width 3 height 4
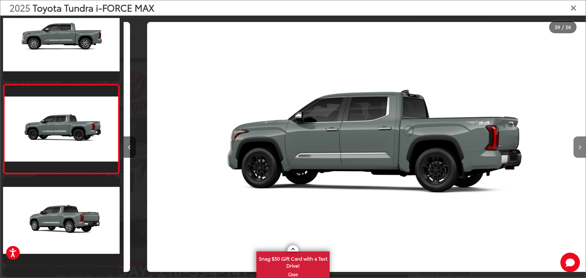
click at [507, 146] on icon "Next image" at bounding box center [579, 147] width 3 height 4
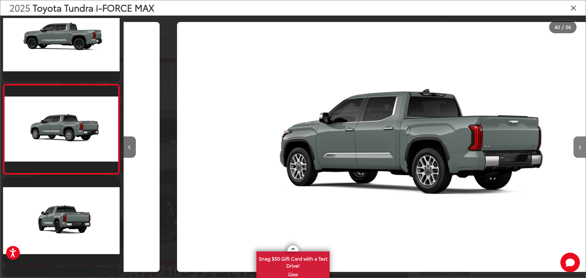
click at [507, 146] on icon "Next image" at bounding box center [579, 147] width 3 height 4
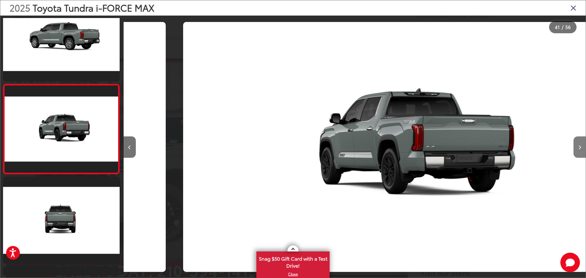
click at [507, 146] on icon "Next image" at bounding box center [579, 147] width 3 height 4
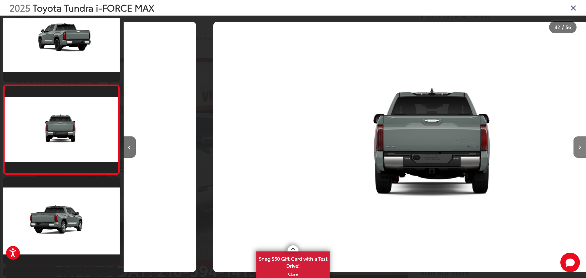
click at [507, 146] on icon "Next image" at bounding box center [579, 147] width 3 height 4
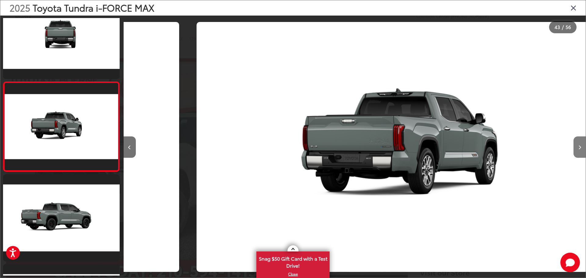
click at [507, 146] on icon "Next image" at bounding box center [579, 147] width 3 height 4
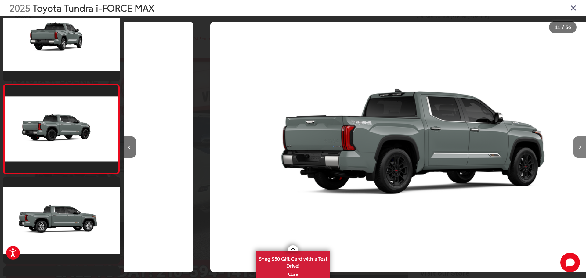
click at [507, 146] on icon "Next image" at bounding box center [579, 147] width 3 height 4
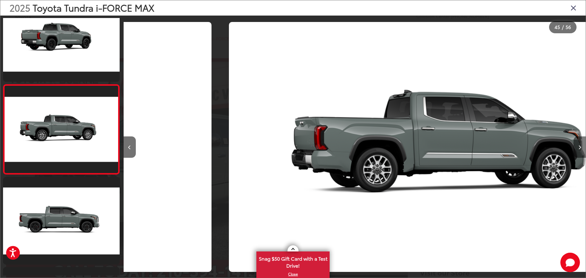
click at [507, 146] on icon "Next image" at bounding box center [579, 147] width 3 height 4
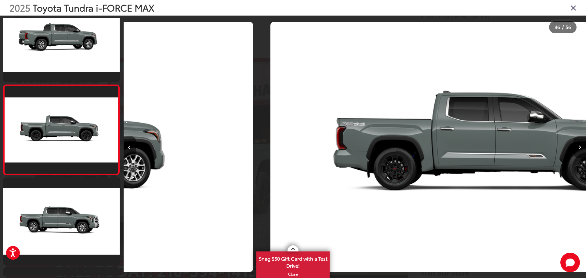
click at [507, 146] on icon "Next image" at bounding box center [579, 147] width 3 height 4
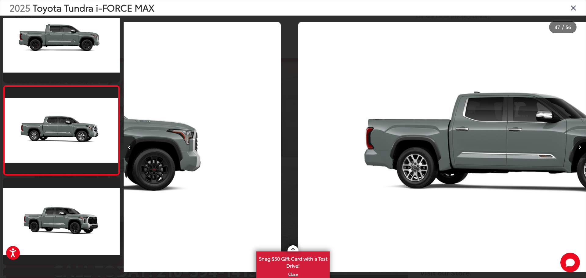
click at [507, 146] on icon "Next image" at bounding box center [579, 147] width 3 height 4
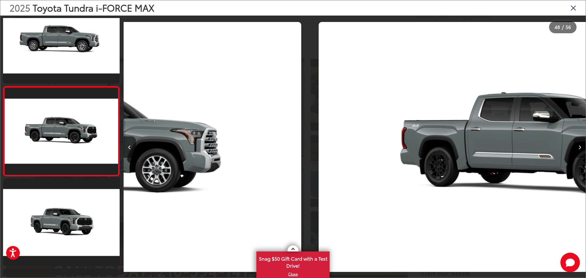
click at [507, 146] on icon "Next image" at bounding box center [579, 147] width 3 height 4
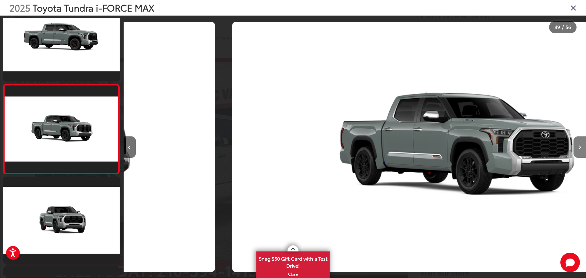
click at [507, 146] on icon "Next image" at bounding box center [579, 147] width 3 height 4
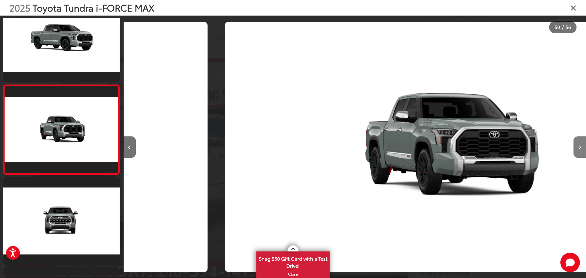
click at [507, 146] on icon "Next image" at bounding box center [579, 147] width 3 height 4
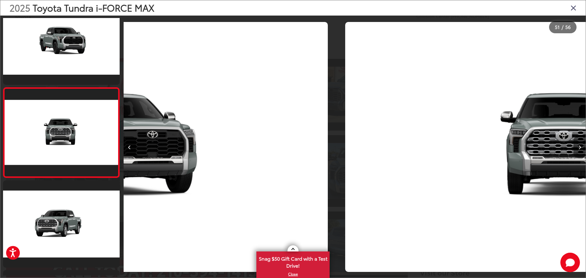
click at [507, 146] on icon "Next image" at bounding box center [579, 147] width 3 height 4
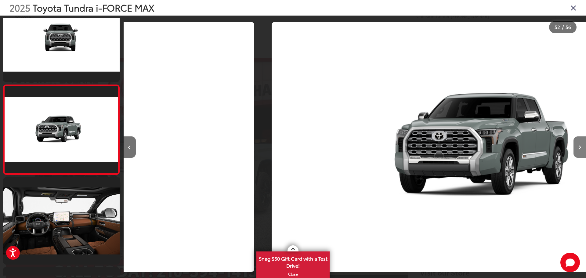
click at [507, 146] on icon "Next image" at bounding box center [579, 147] width 3 height 4
